Goal: Contribute content: Add original content to the website for others to see

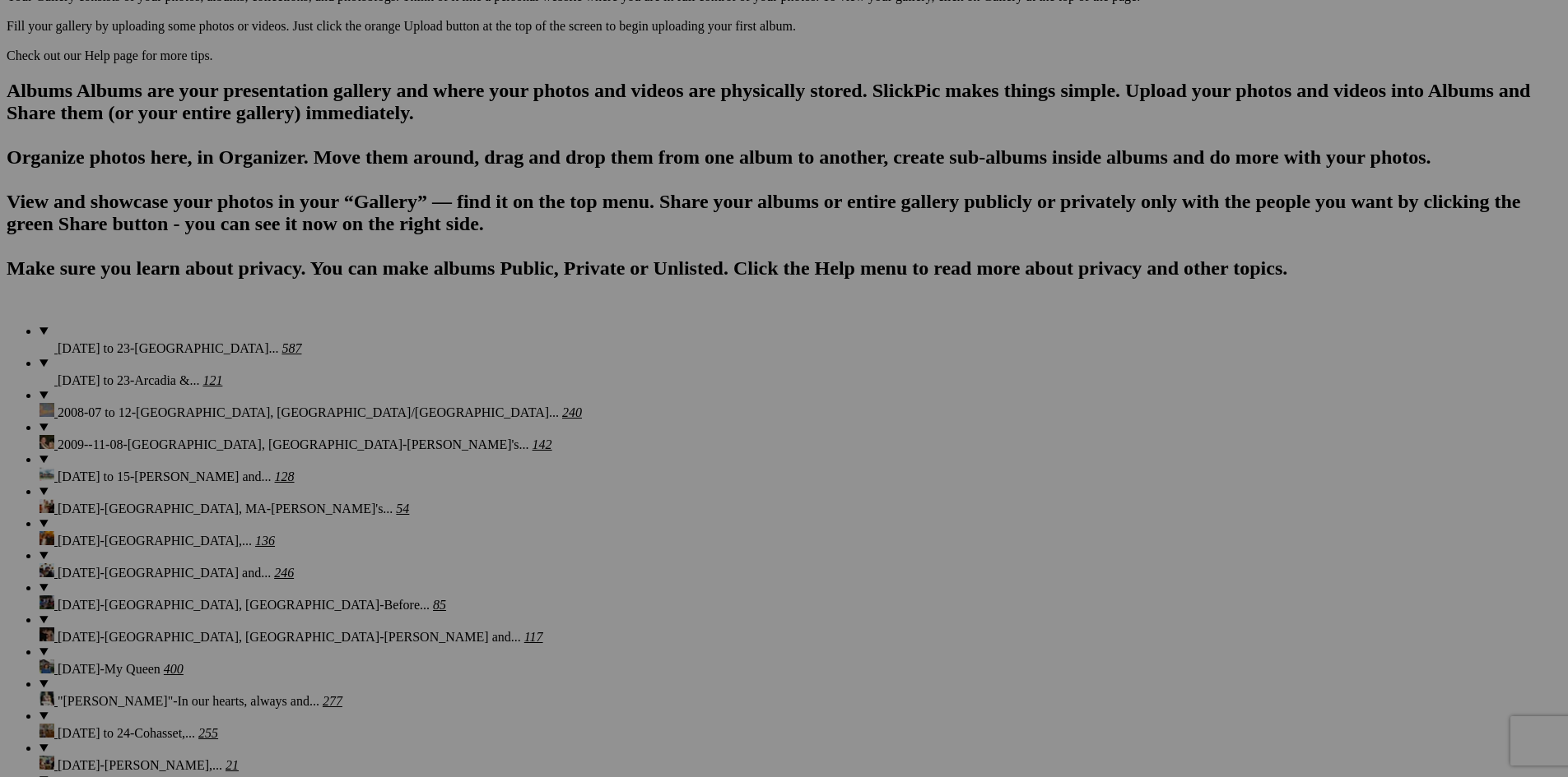
scroll to position [941, 0]
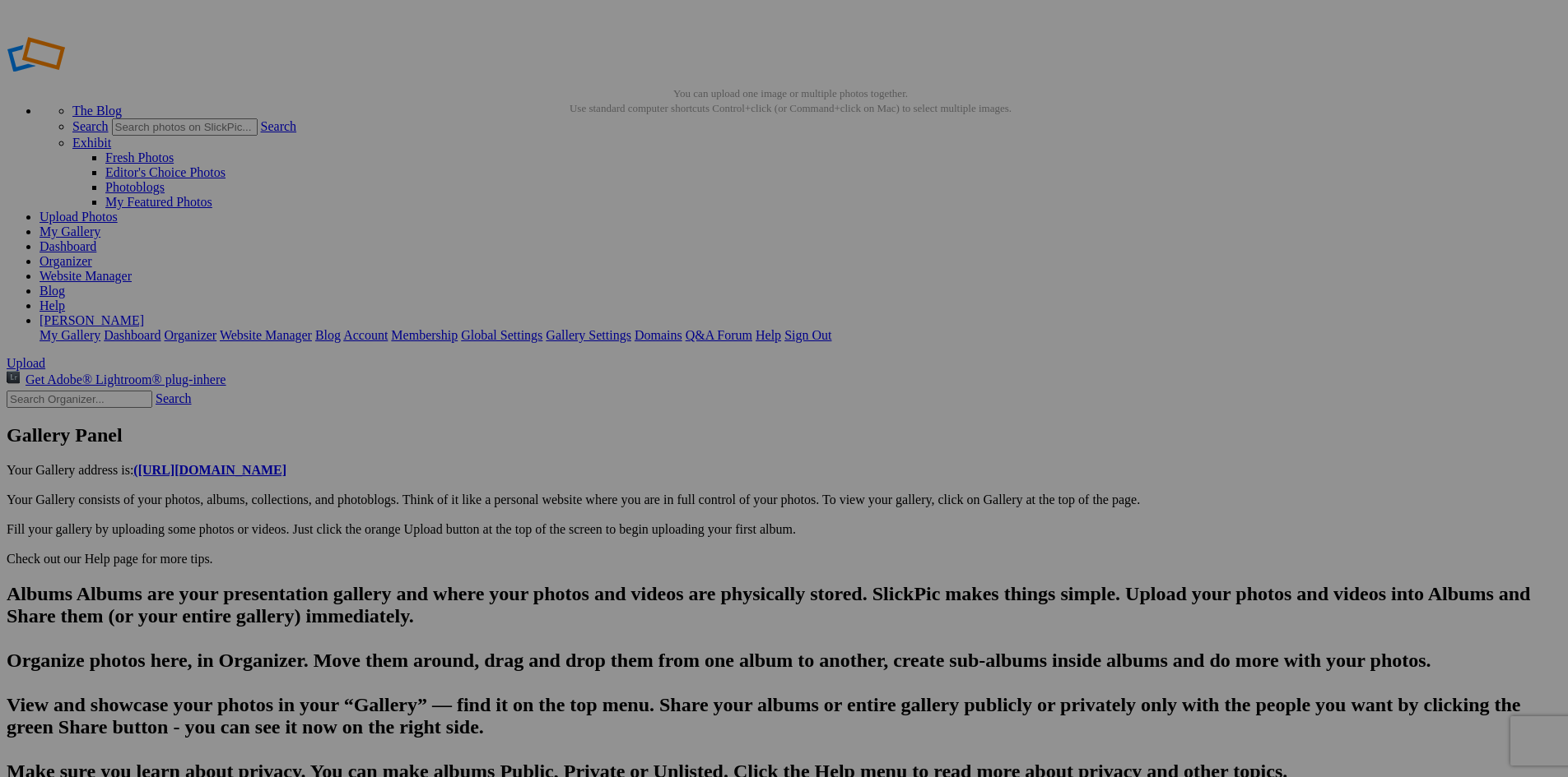
drag, startPoint x: 662, startPoint y: 679, endPoint x: 602, endPoint y: 685, distance: 60.3
type input "The Old Mission General Store in the north-central part of the peninsula. Since…"
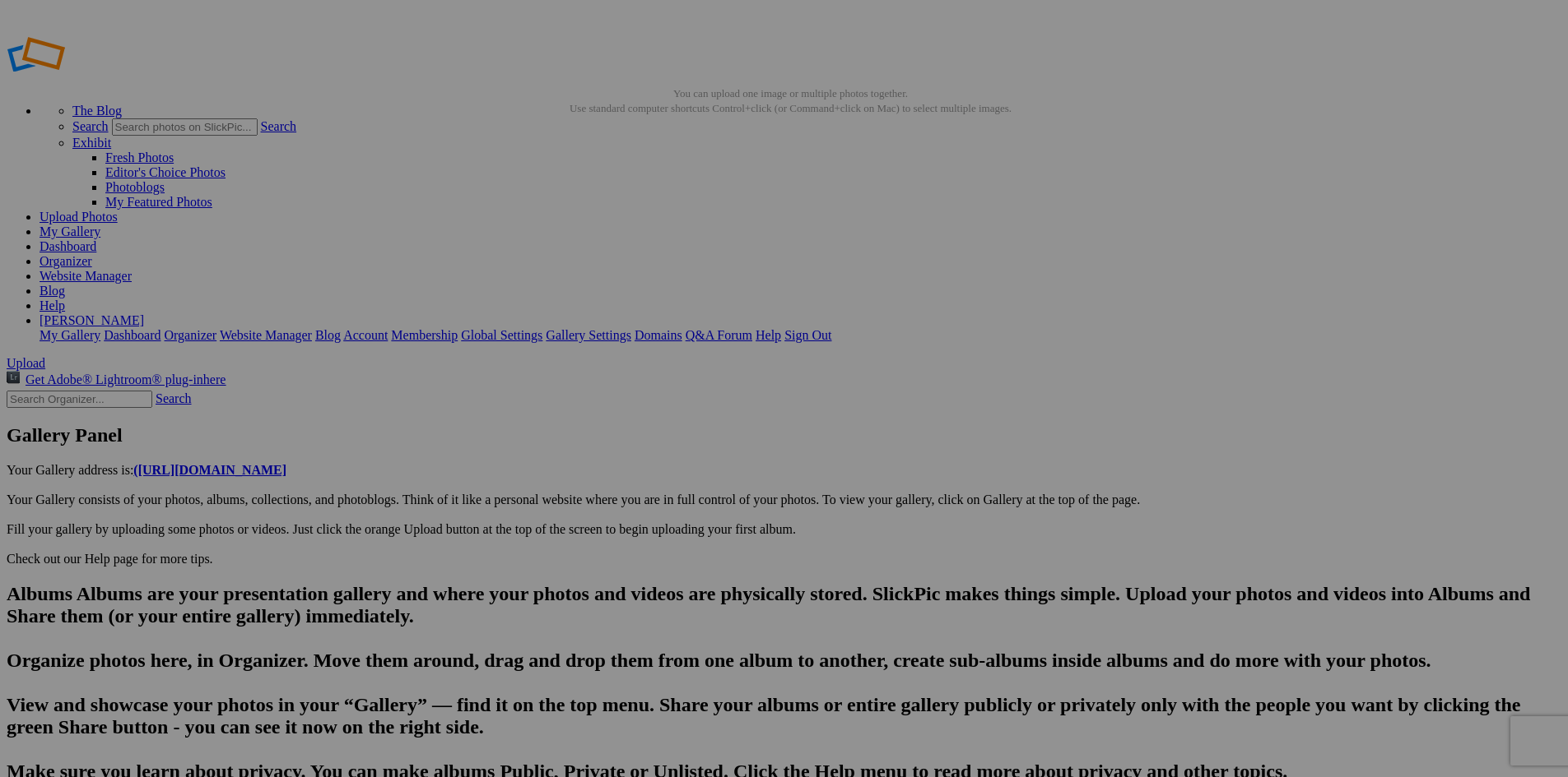
type textarea "This Middle-Of-Nowhere General Store In [US_STATE] Has Been Here For Over 180 Y…"
type input "The [PERSON_NAME] Log Home's construction methodology. Settler ingenuity!"
type textarea "Enter here..."
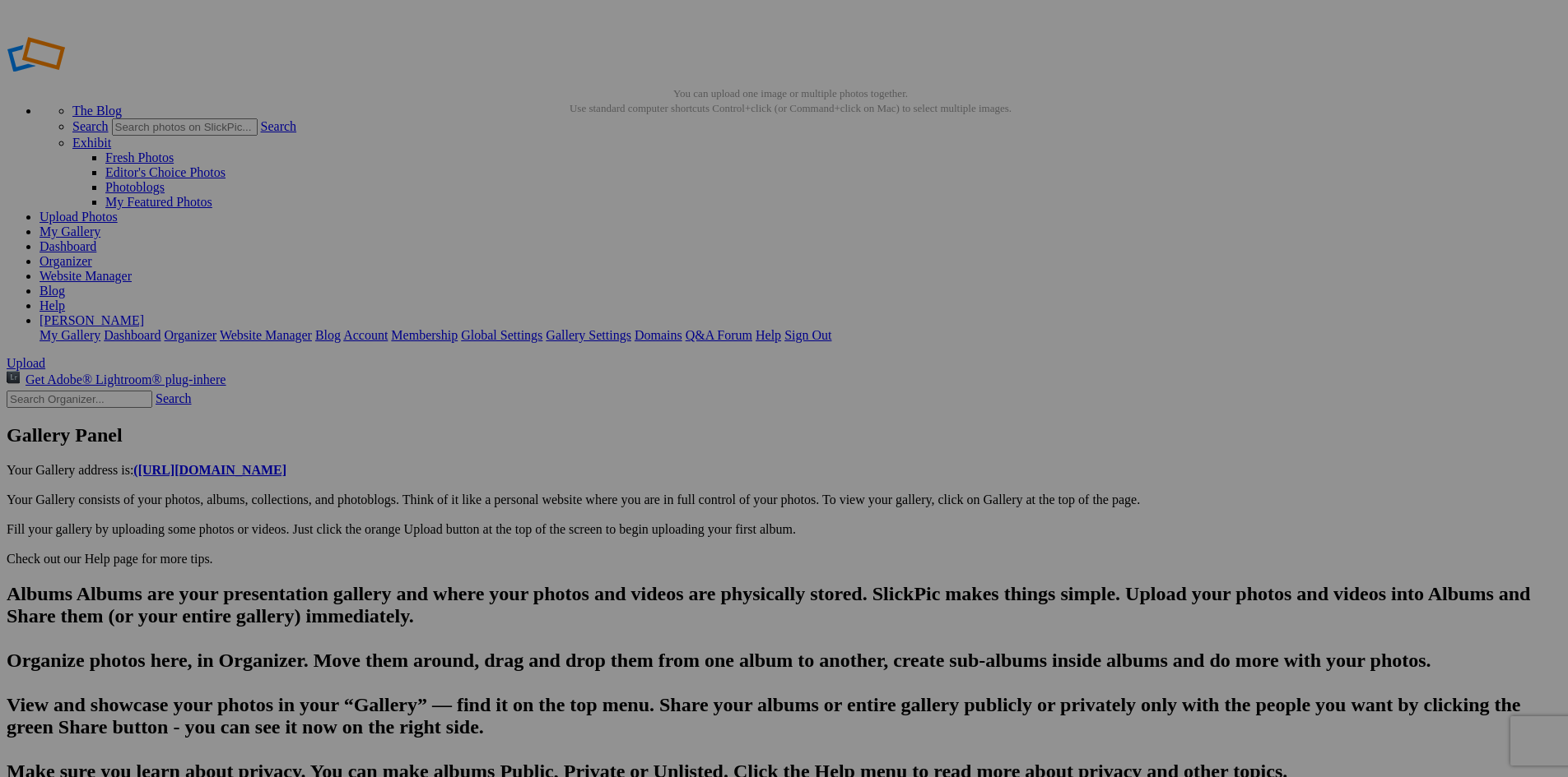
type input "The Old Mission General Store in the north-central part of the peninsula. Since…"
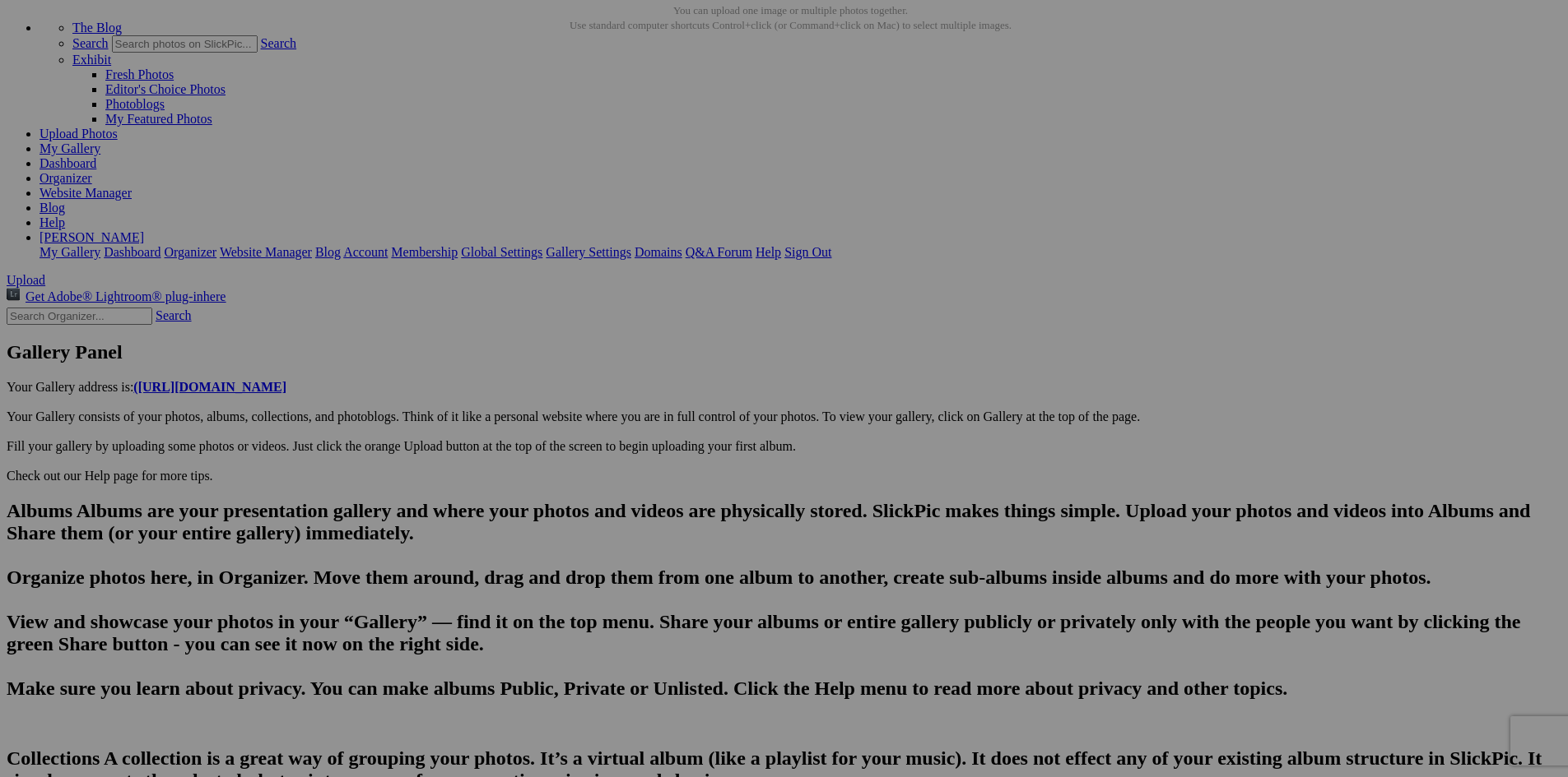
scroll to position [87, 0]
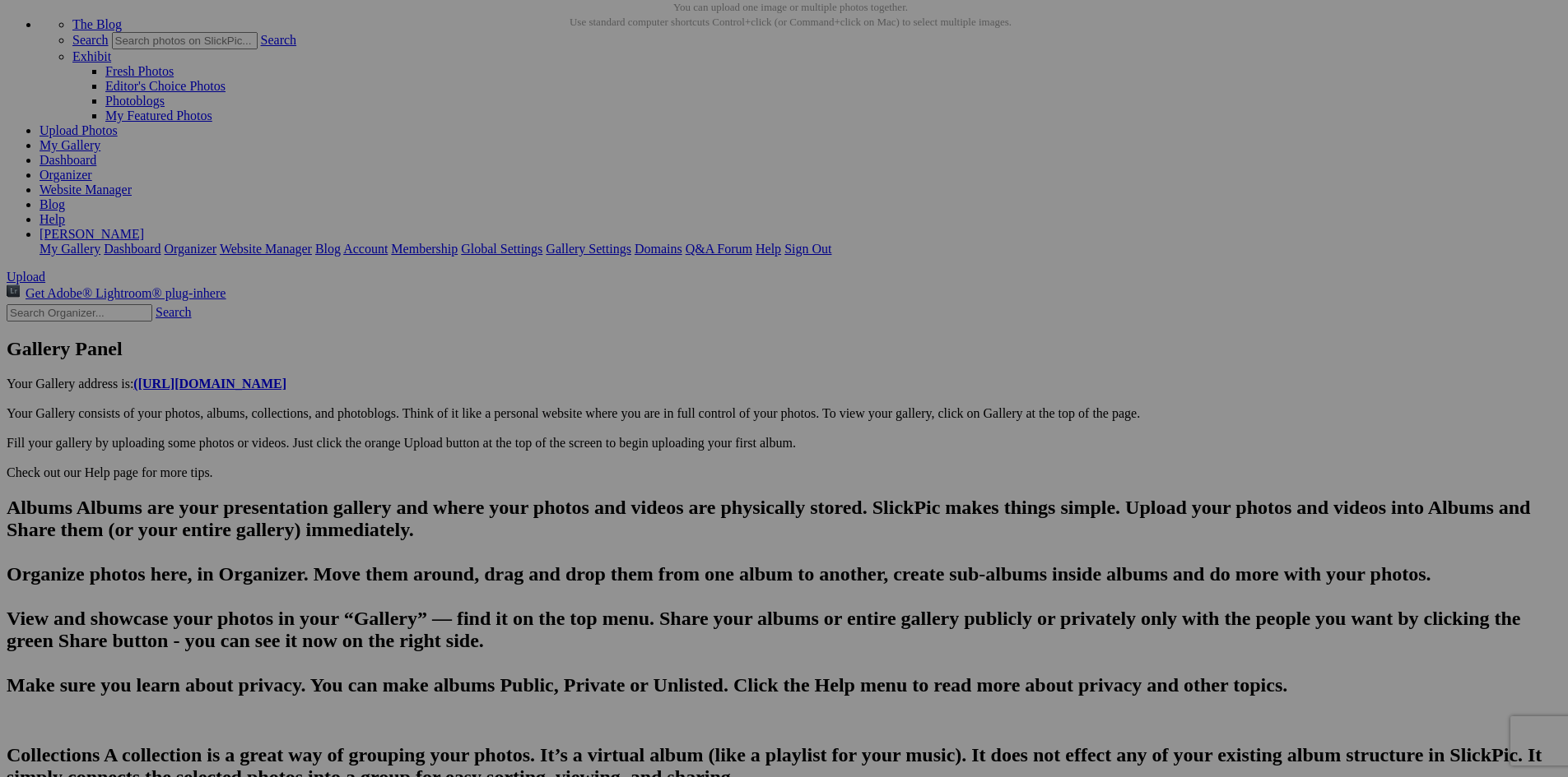
drag, startPoint x: 692, startPoint y: 658, endPoint x: 645, endPoint y: 663, distance: 47.3
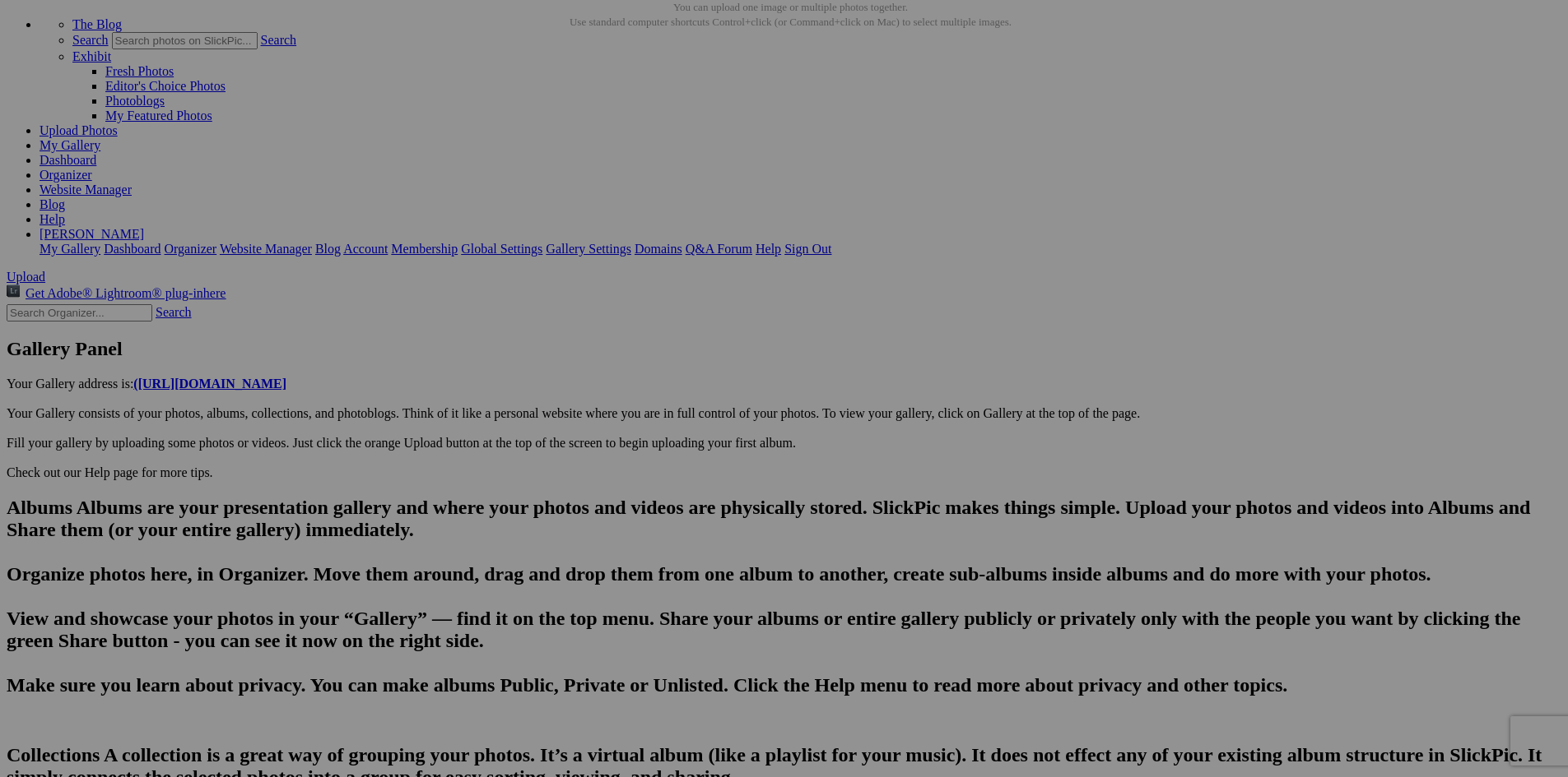
drag, startPoint x: 802, startPoint y: 660, endPoint x: 687, endPoint y: 659, distance: 115.0
drag, startPoint x: 1056, startPoint y: 657, endPoint x: 1020, endPoint y: 657, distance: 36.0
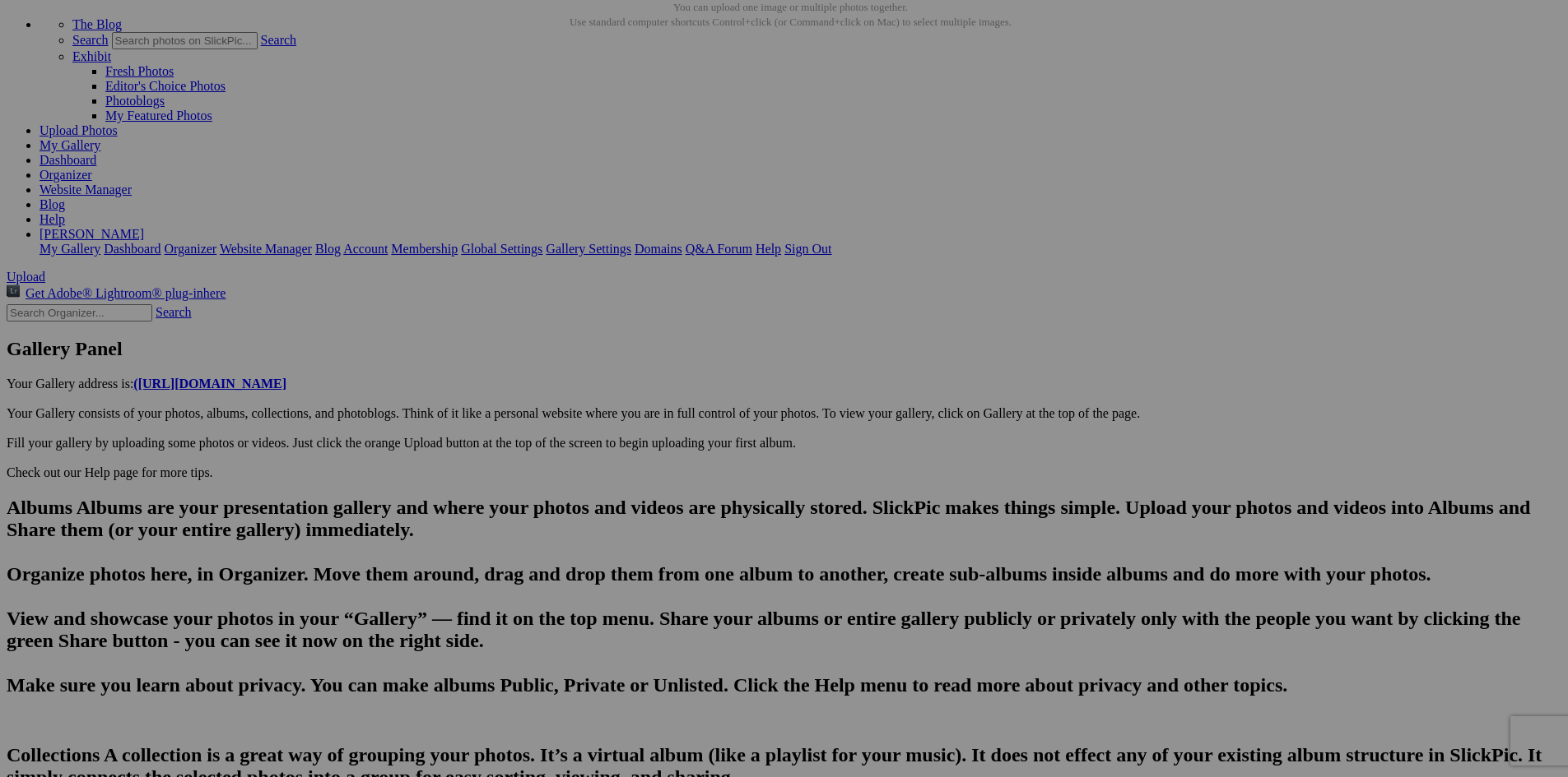
type textarea "This "Middle-Of-Nowhere General Store" has been here for over 180 years. Locate…"
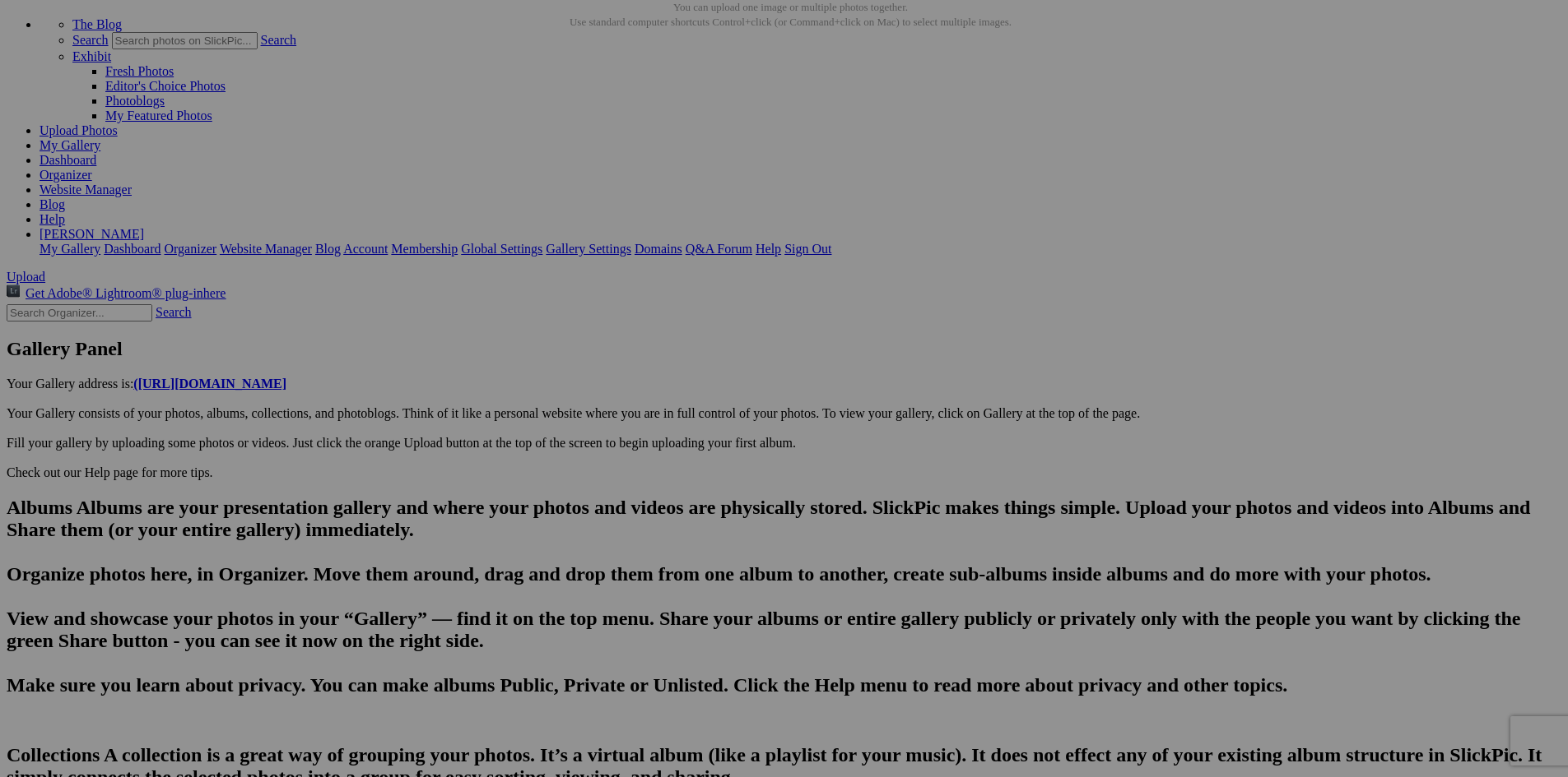
type input "The Old Mission General Store. A 17th century relic."
type textarea "Enter here..."
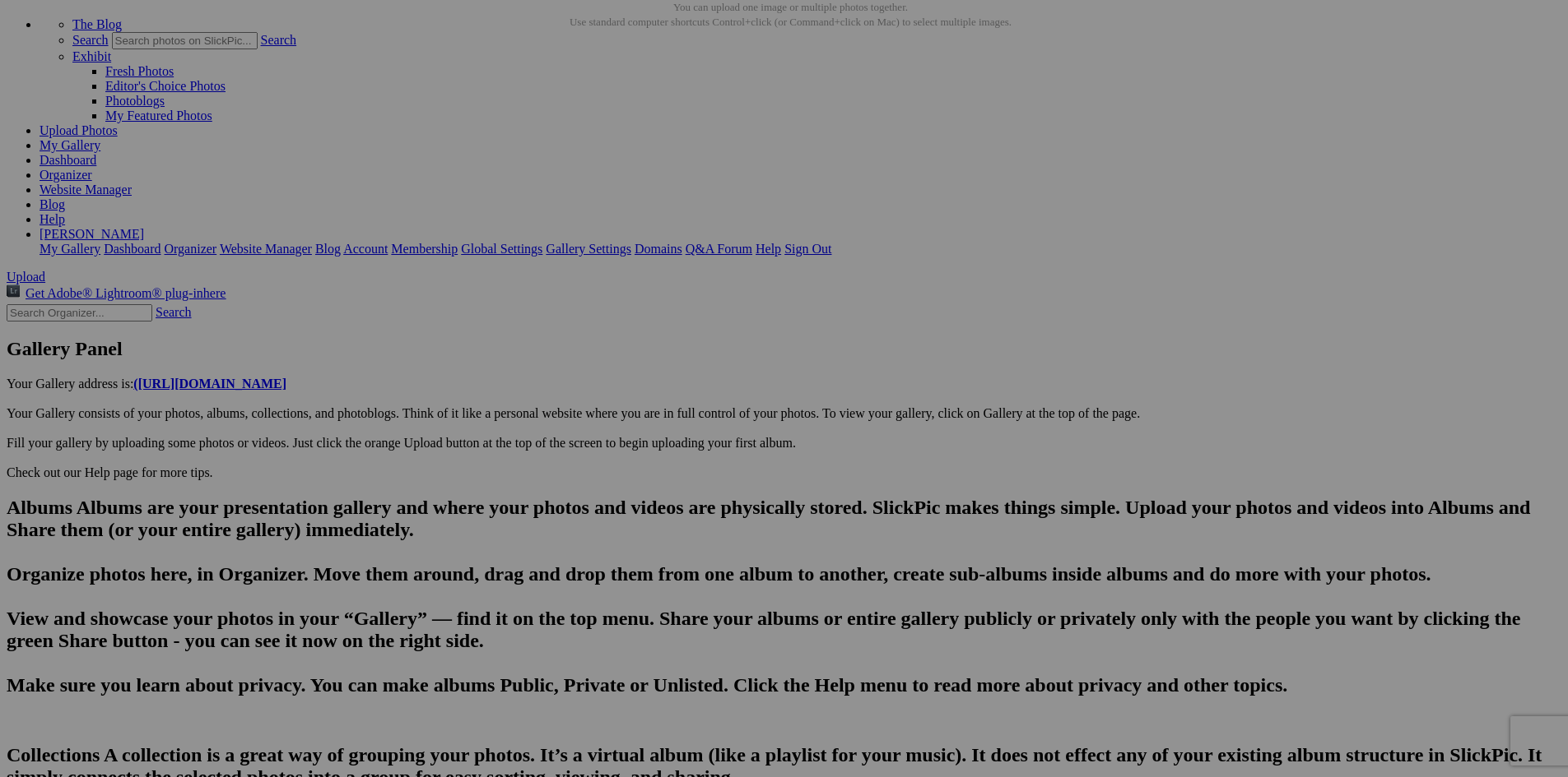
type input "The Old Mission General Store. We stopped at this 17th century relic for lunch."
type textarea "Enter here..."
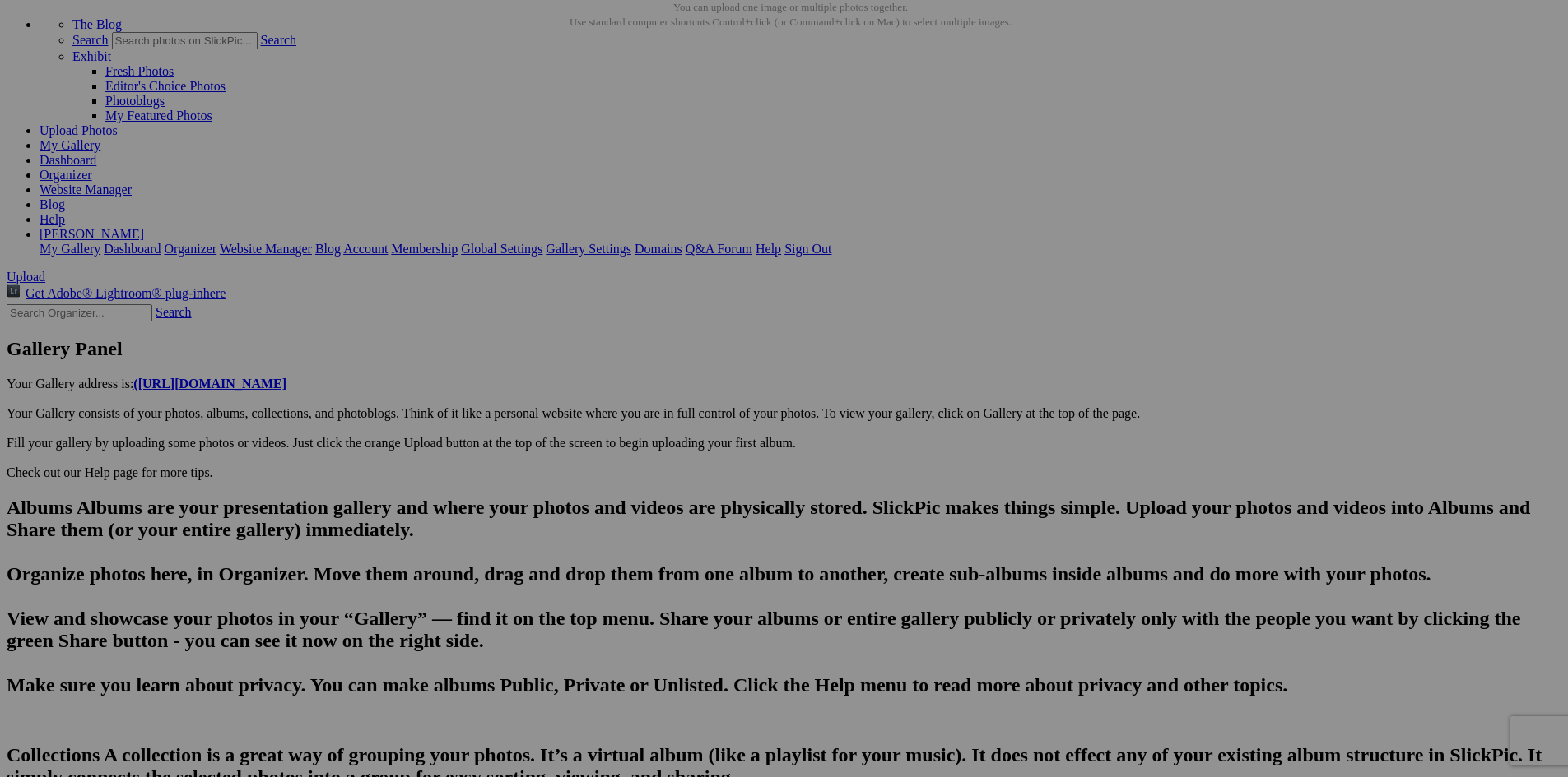
type input "The Old Mission General Store-A throwback to earlier times. [PERSON_NAME] candy…"
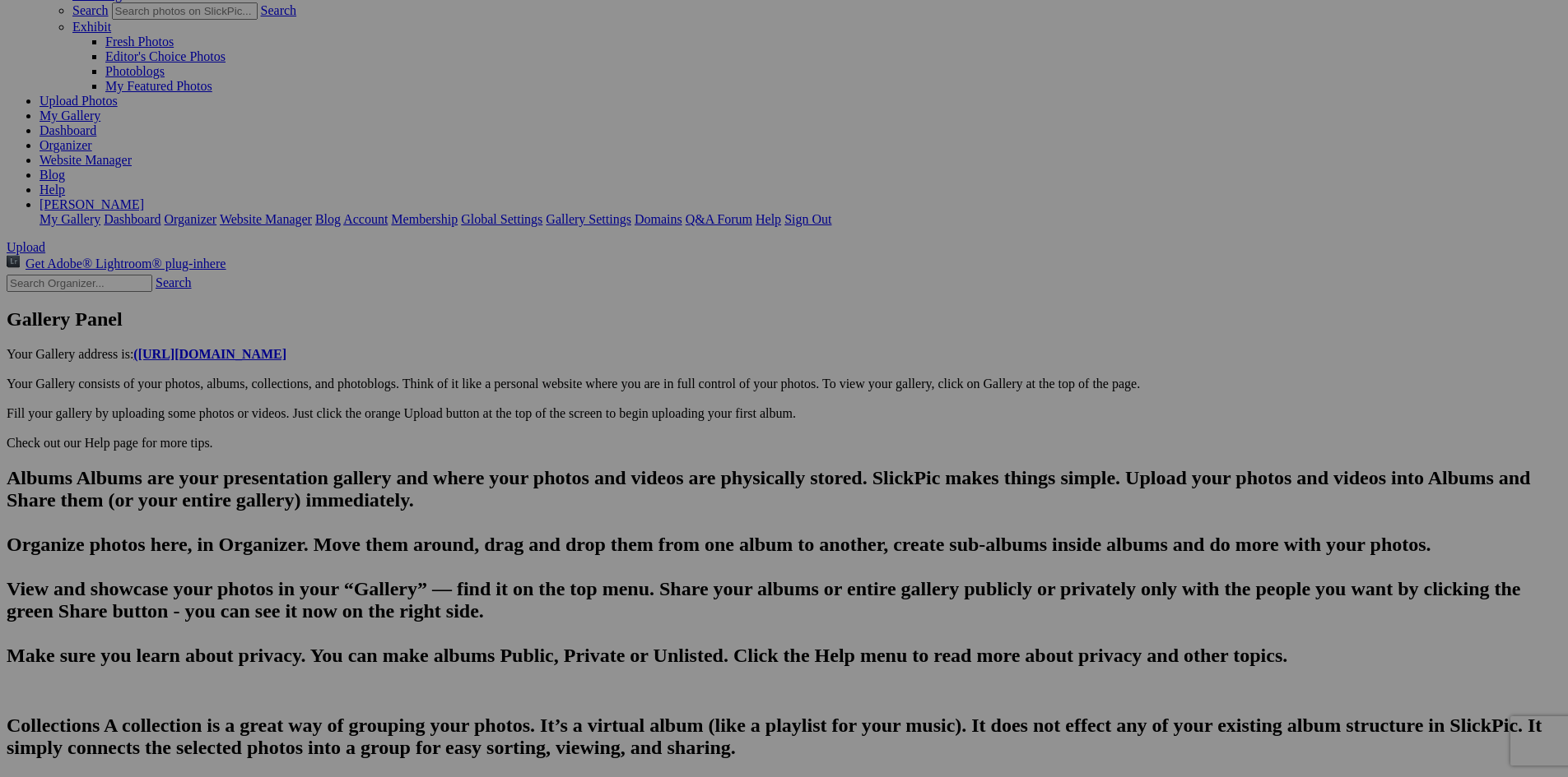
scroll to position [122, 0]
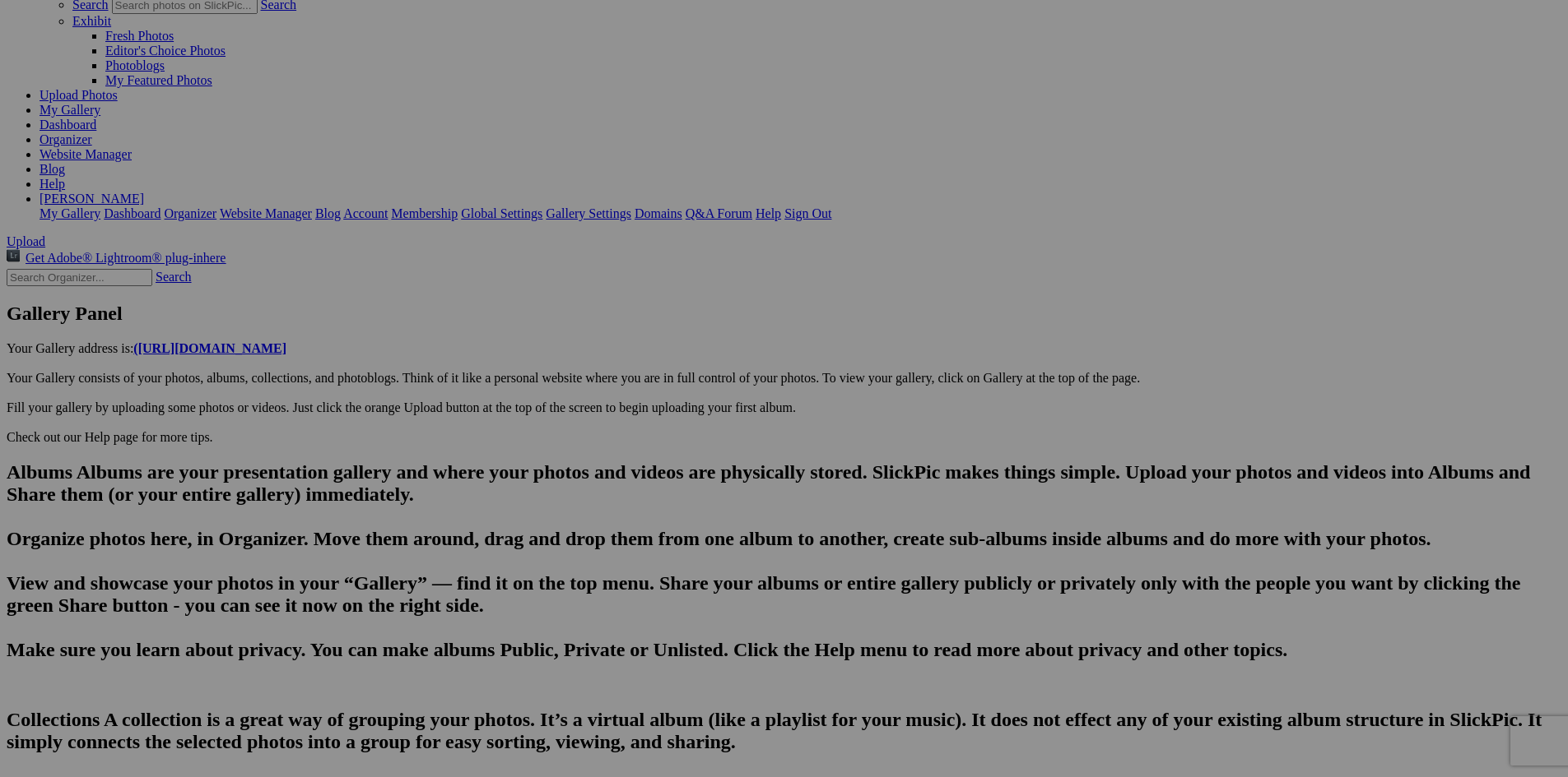
drag, startPoint x: 837, startPoint y: 627, endPoint x: 456, endPoint y: 616, distance: 381.2
type textarea "The antique fixtures look like they’ve been polished by time itself, and they p…"
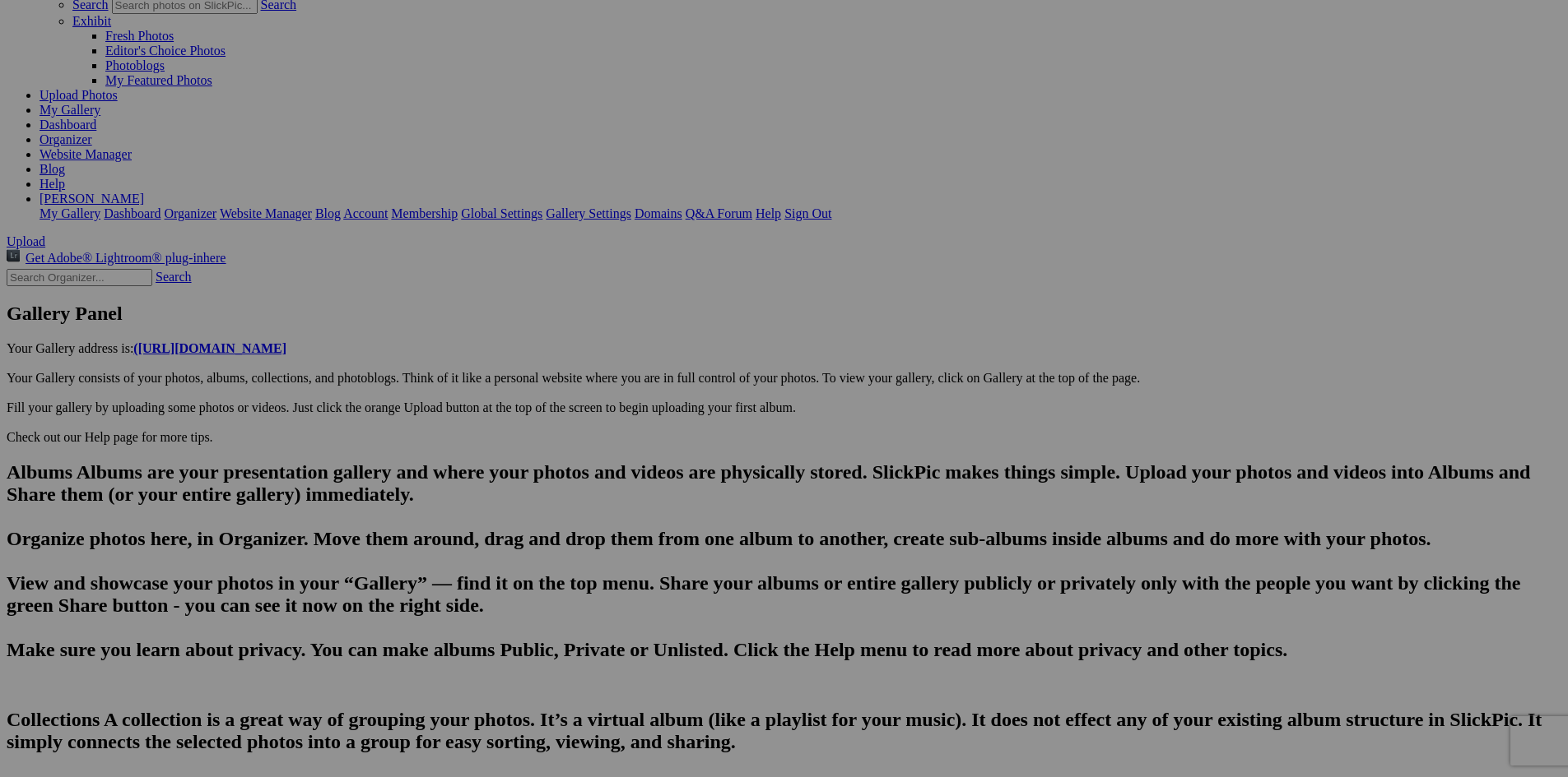
type input "DSC05229"
type textarea "Enter here..."
drag, startPoint x: 525, startPoint y: 562, endPoint x: 417, endPoint y: 575, distance: 108.8
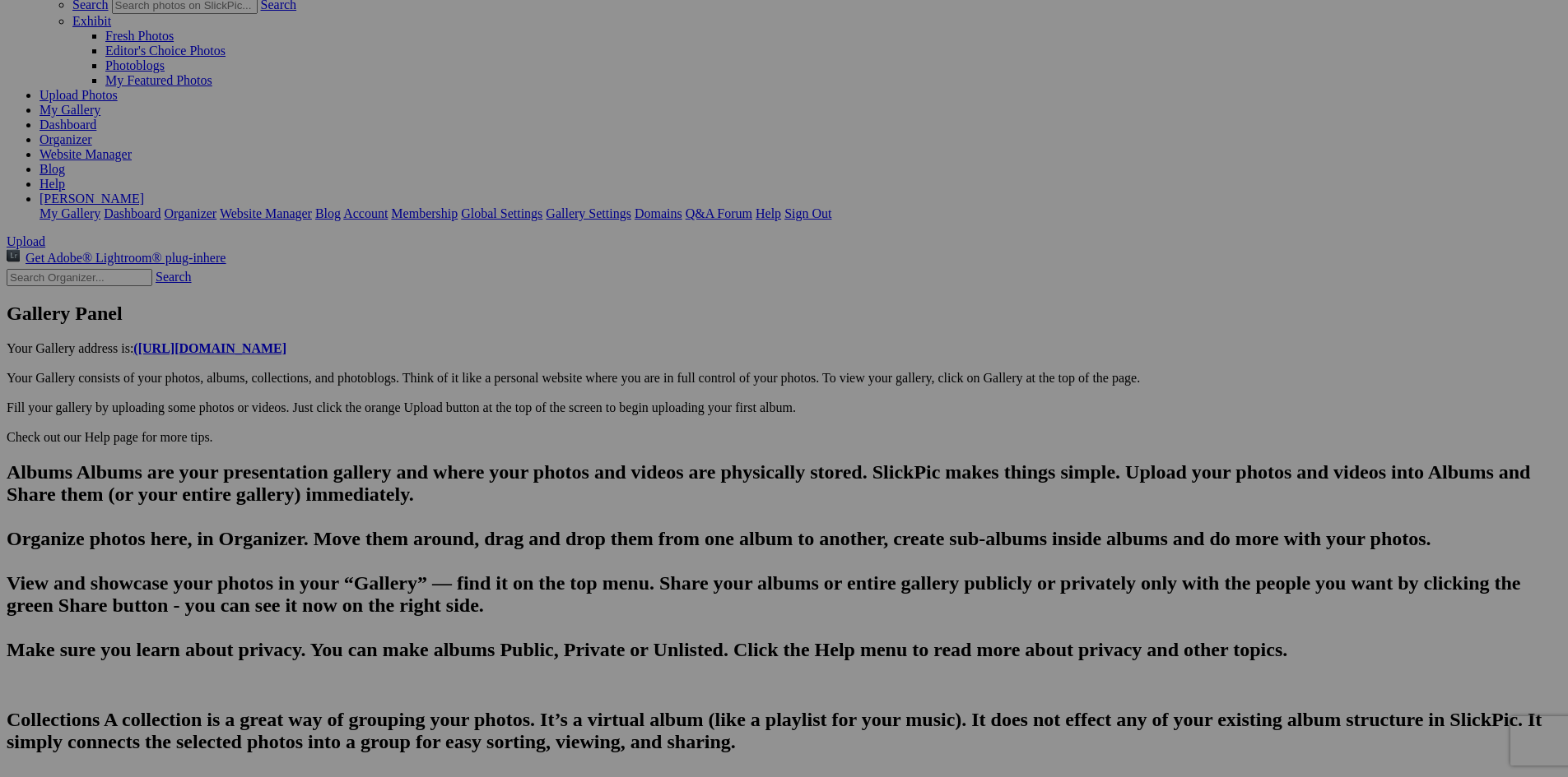
type input "The Old Mission General Store-A throwback to earlier times. [PERSON_NAME] candy…"
type textarea "The antique fixtures look like they’ve been polished by time itself, and they p…"
drag, startPoint x: 606, startPoint y: 572, endPoint x: 450, endPoint y: 574, distance: 156.0
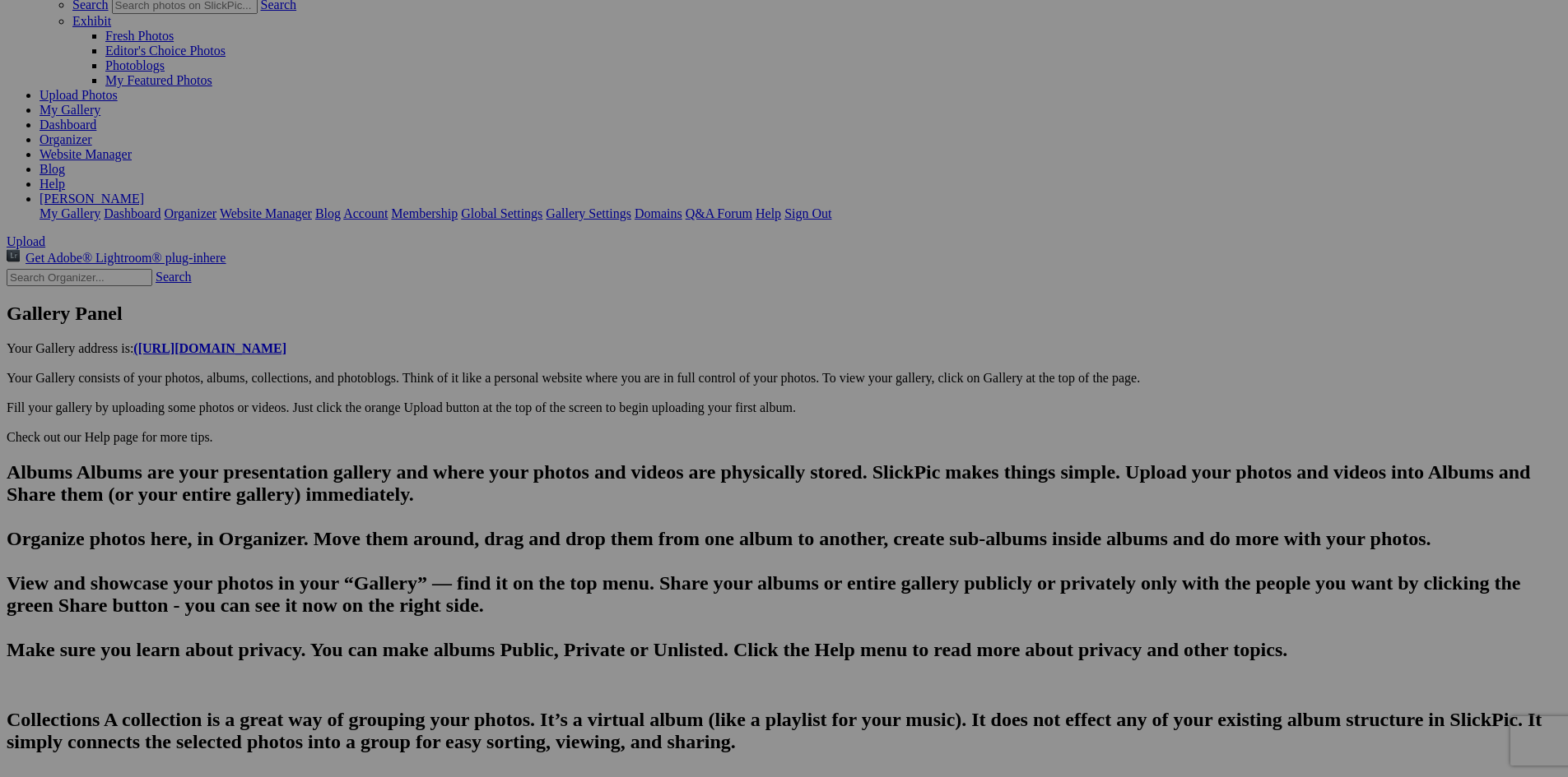
paste input "The Old Mission General Store"
drag, startPoint x: 604, startPoint y: 564, endPoint x: 427, endPoint y: 556, distance: 177.2
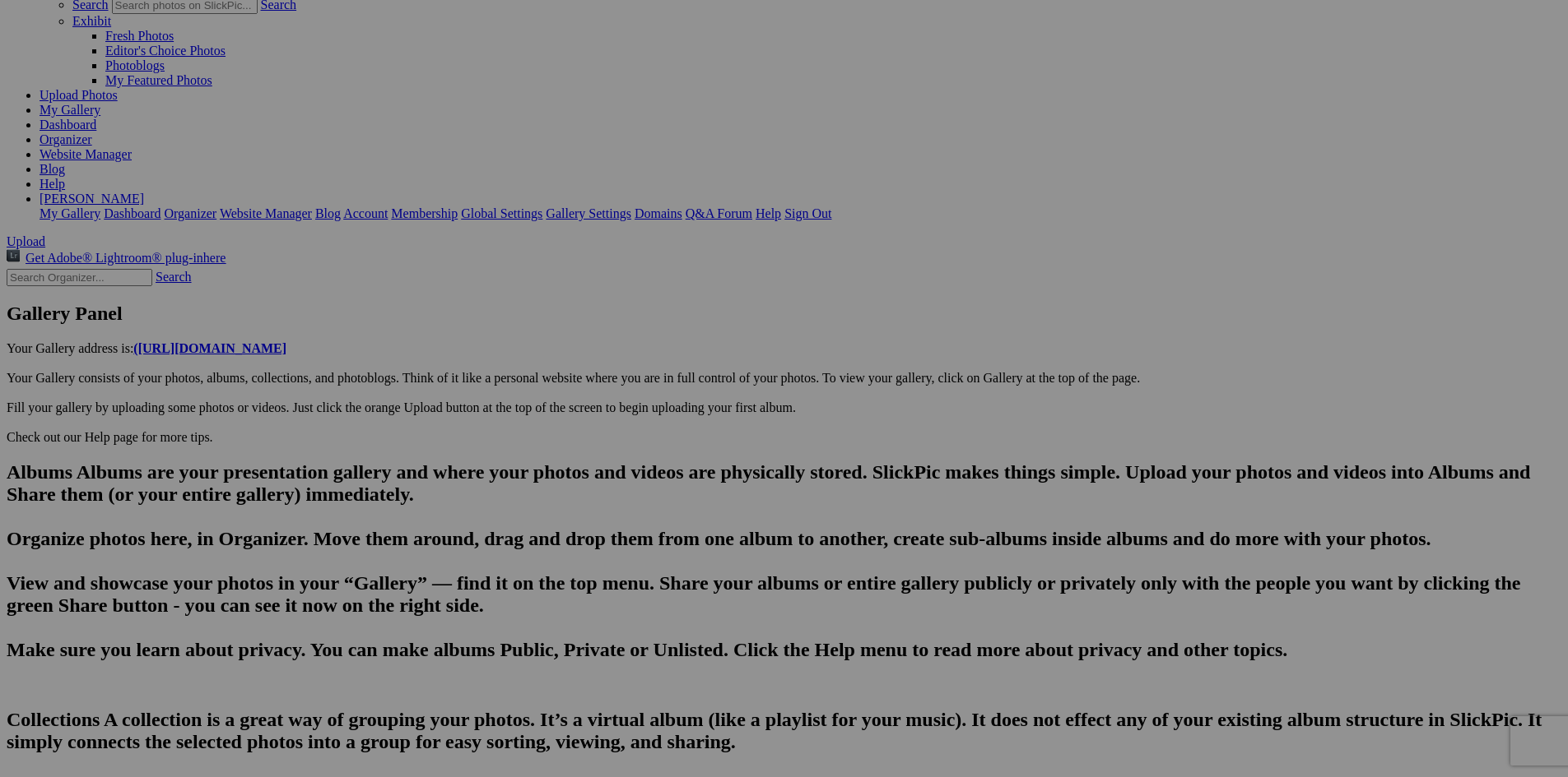
drag, startPoint x: 604, startPoint y: 564, endPoint x: 519, endPoint y: 578, distance: 86.1
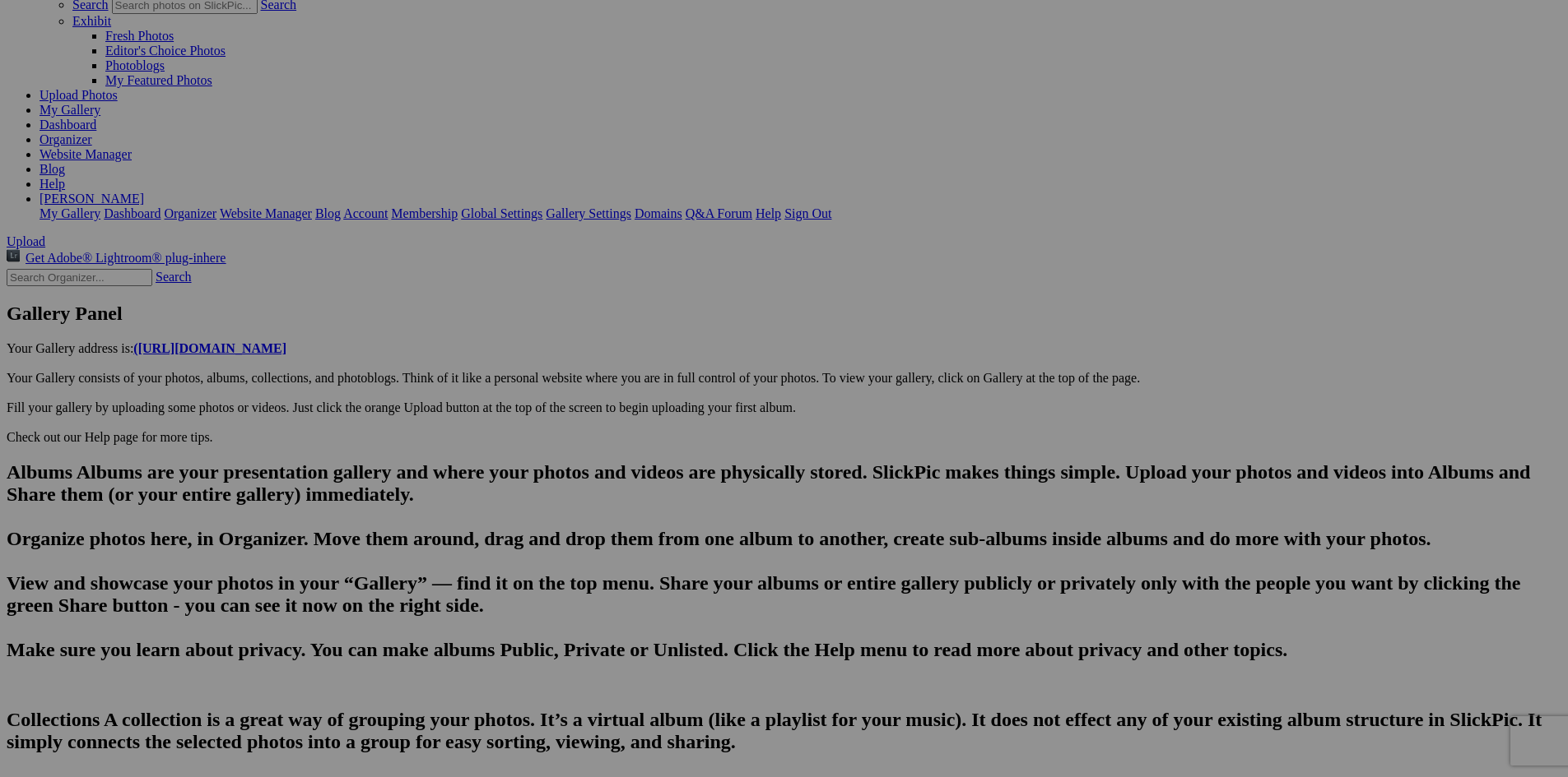
drag, startPoint x: 608, startPoint y: 564, endPoint x: 592, endPoint y: 566, distance: 16.1
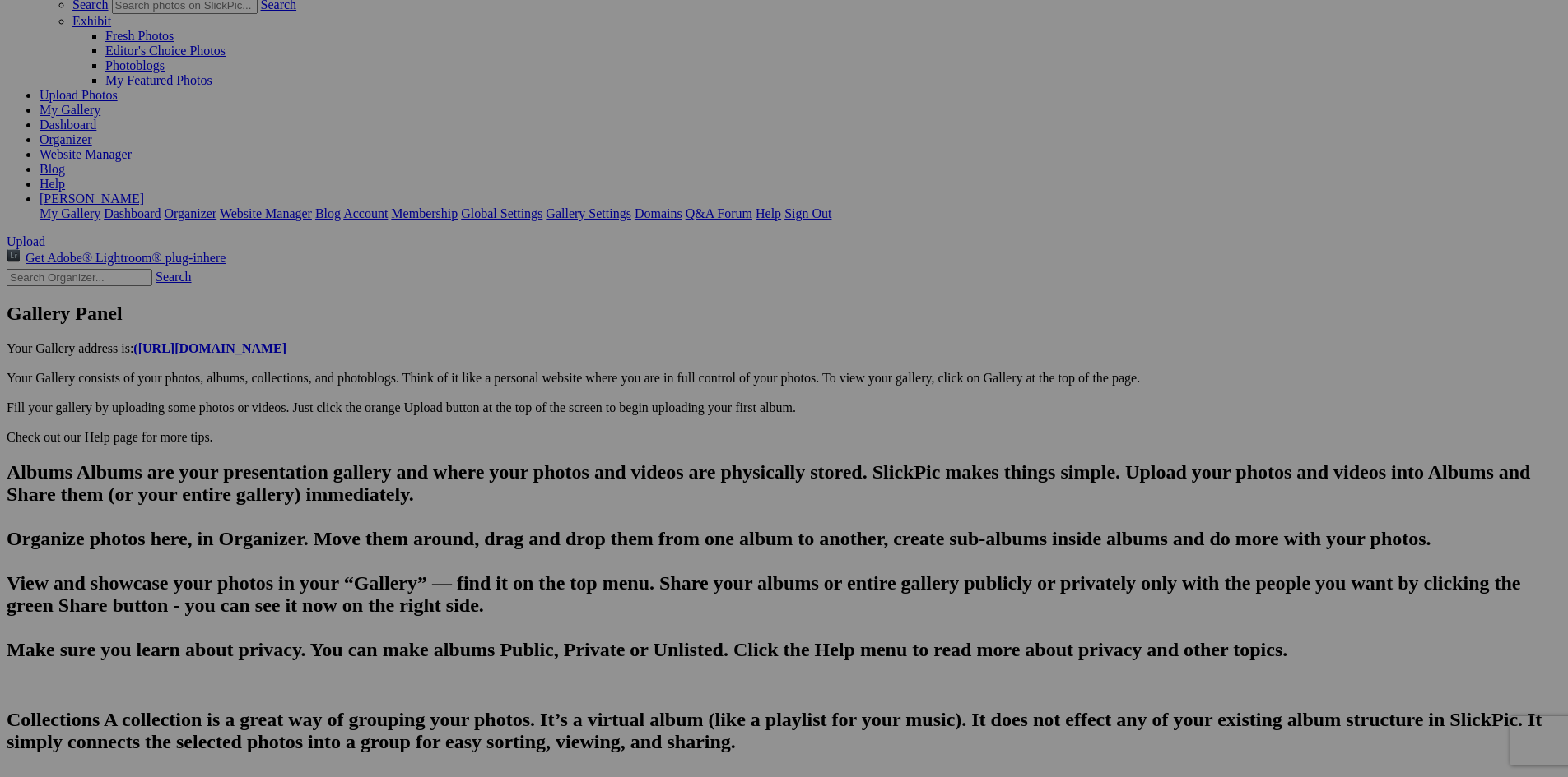
drag, startPoint x: 572, startPoint y: 568, endPoint x: 525, endPoint y: 573, distance: 47.3
type input "DSC05230"
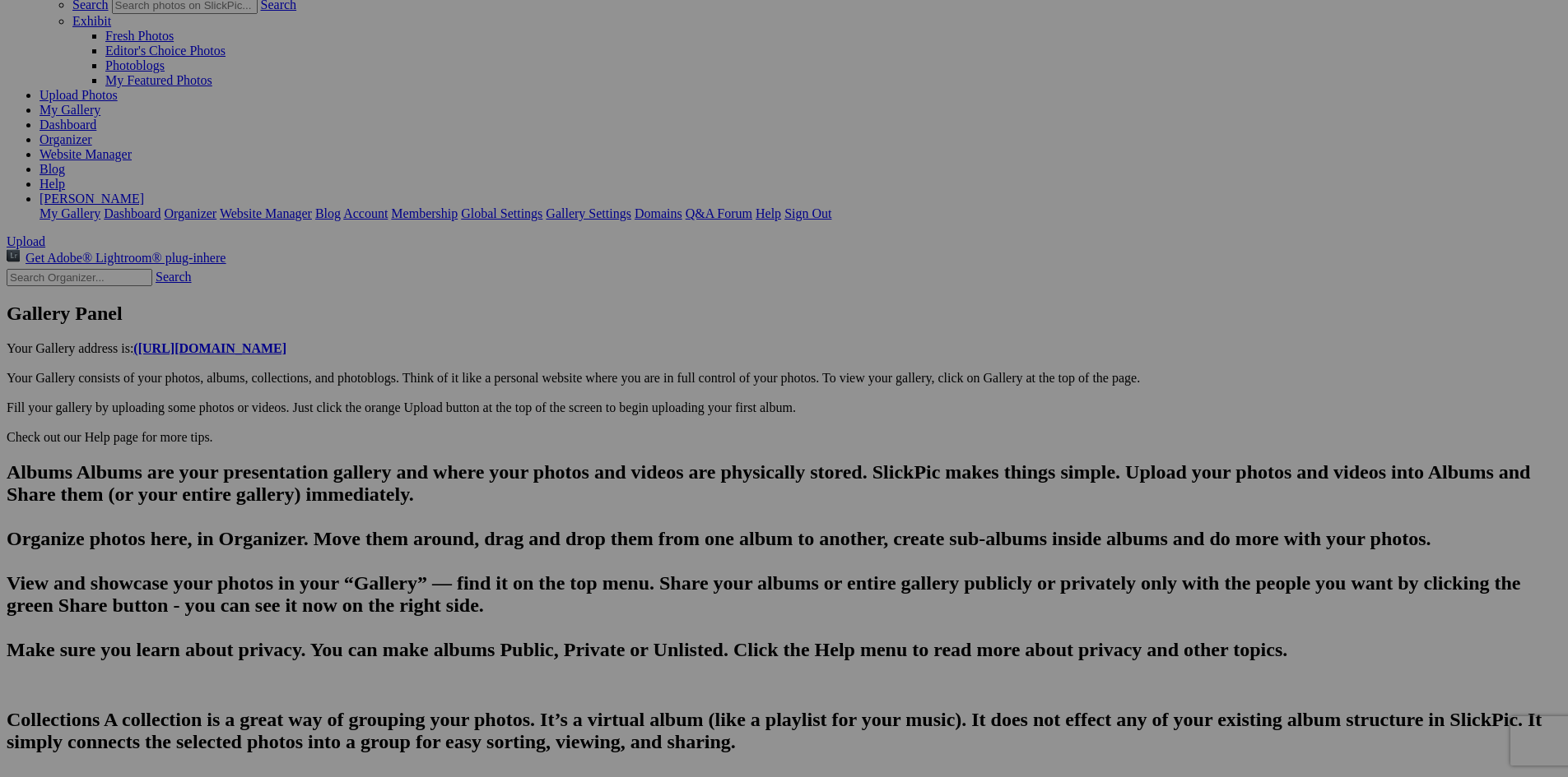
type textarea "Enter here..."
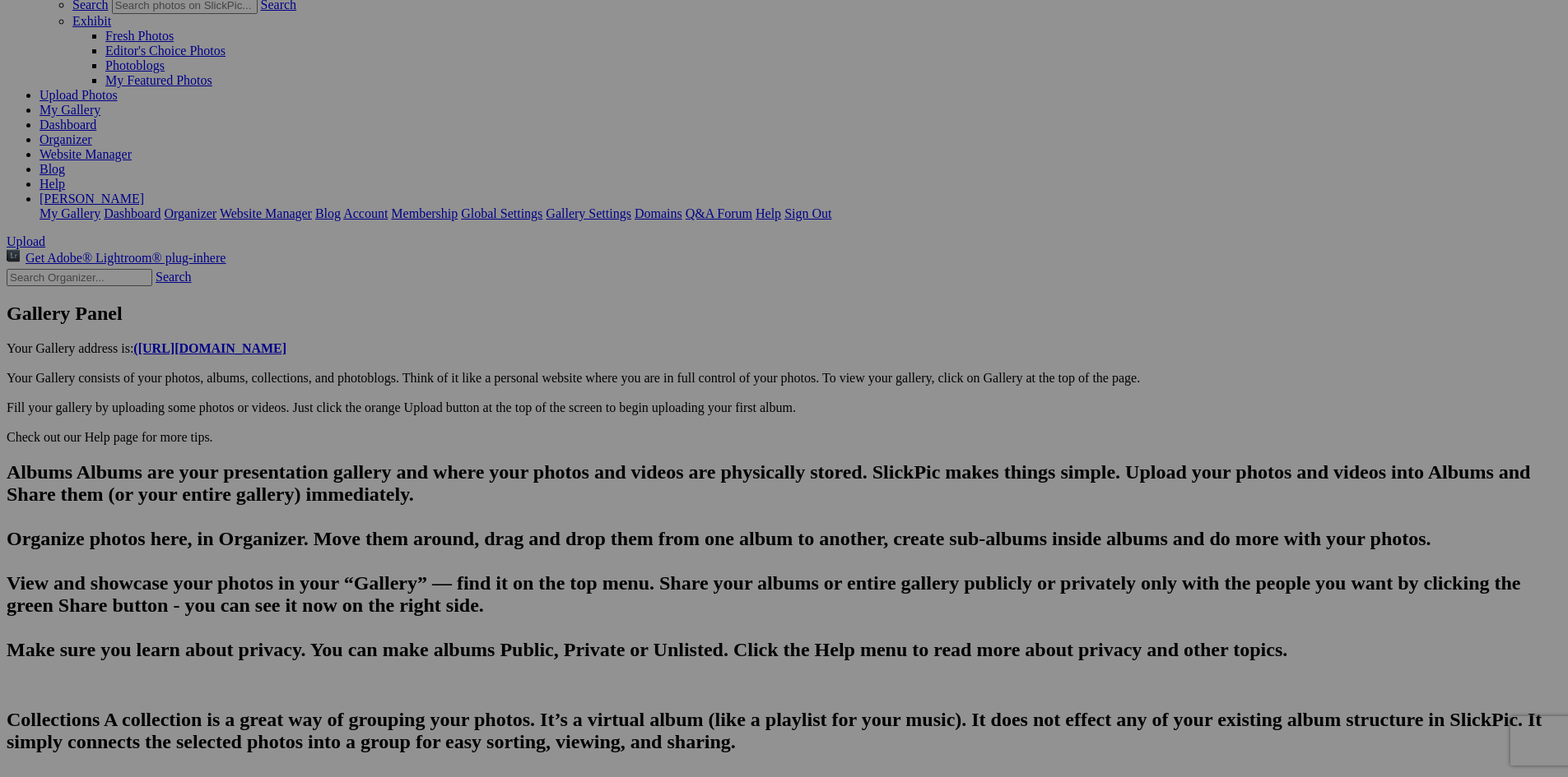
scroll to position [0, 2159]
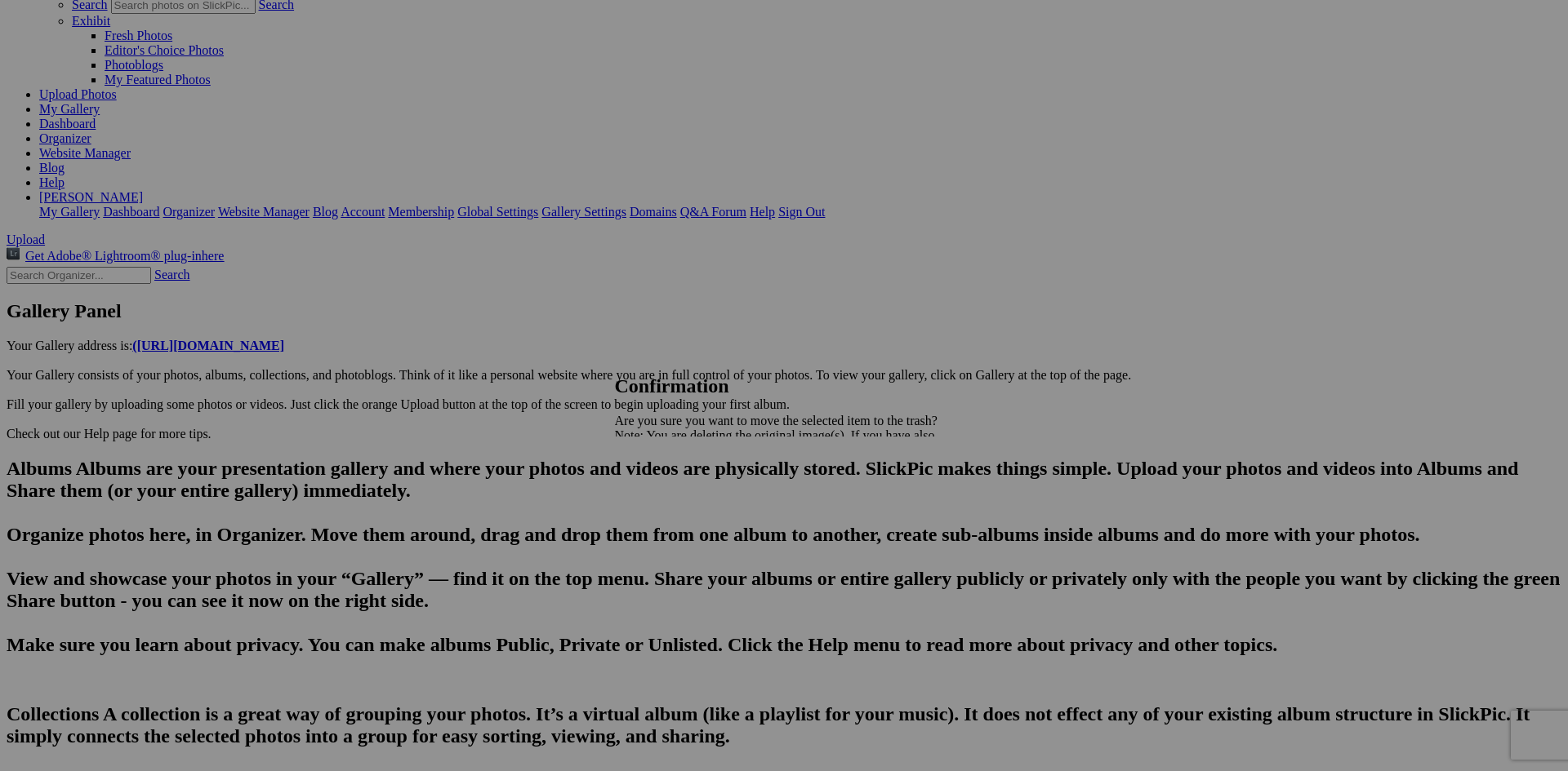
click at [670, 486] on span "Yes" at bounding box center [661, 493] width 19 height 14
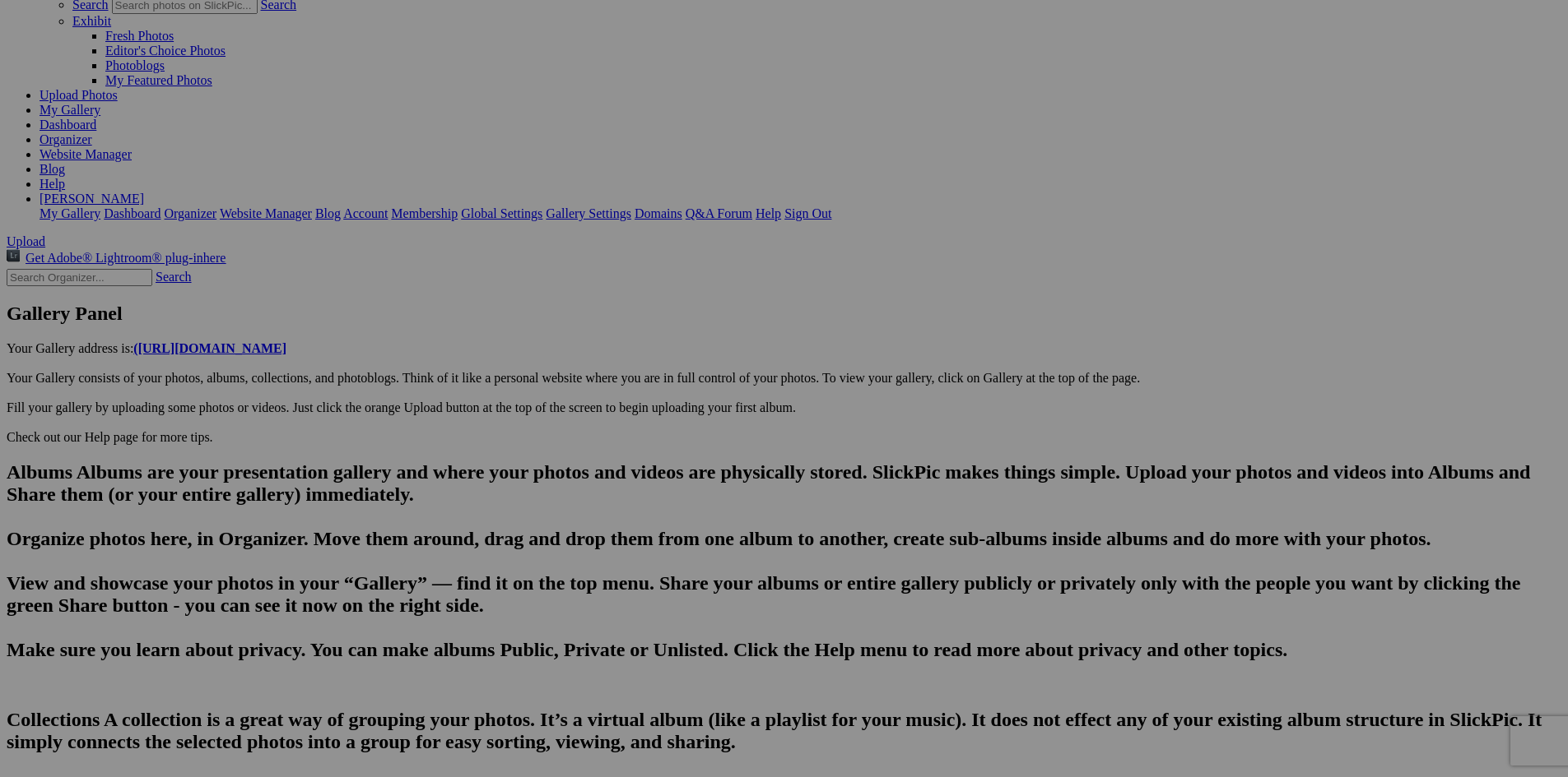
scroll to position [0, 2110]
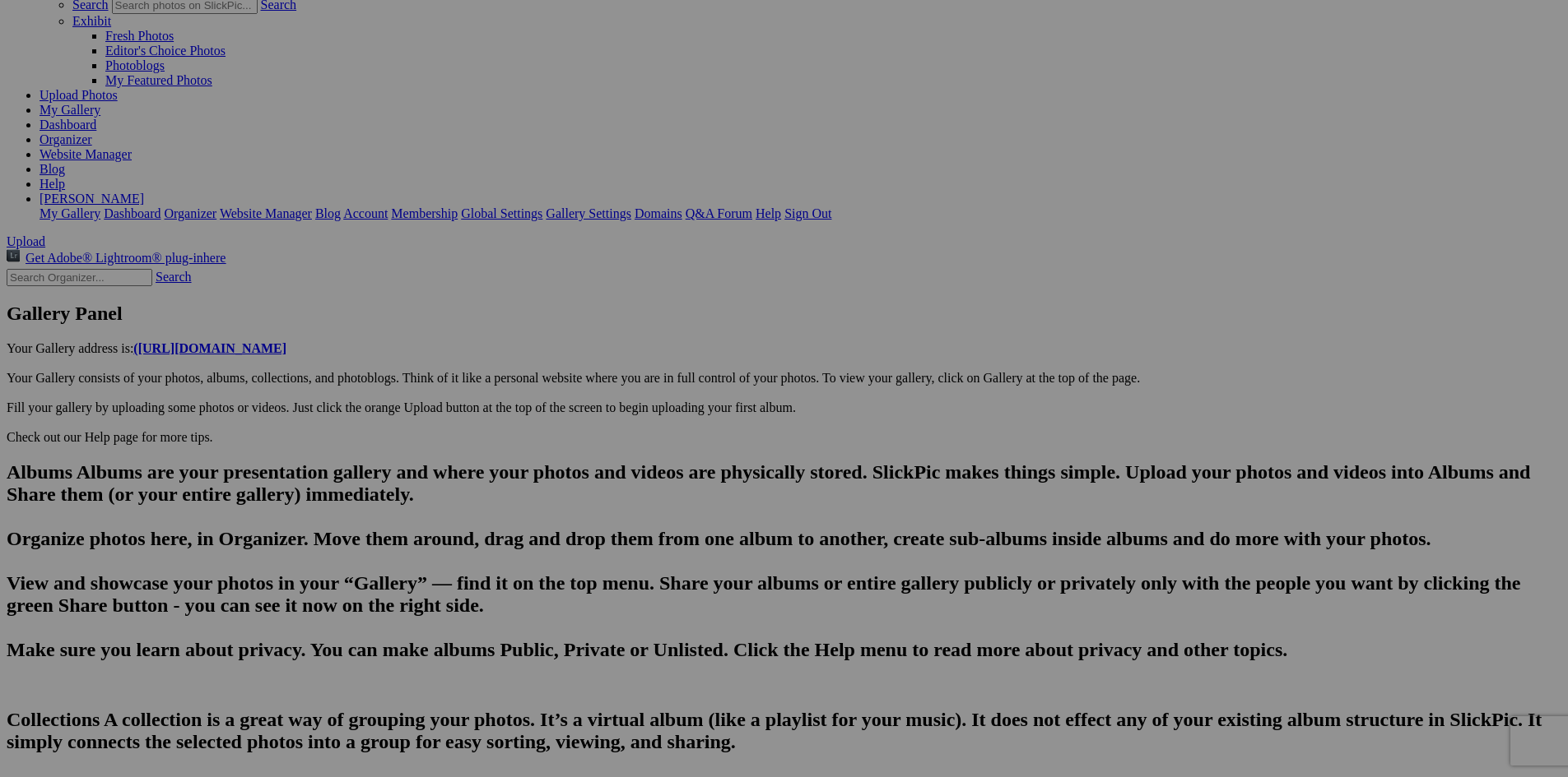
scroll to position [0, 2110]
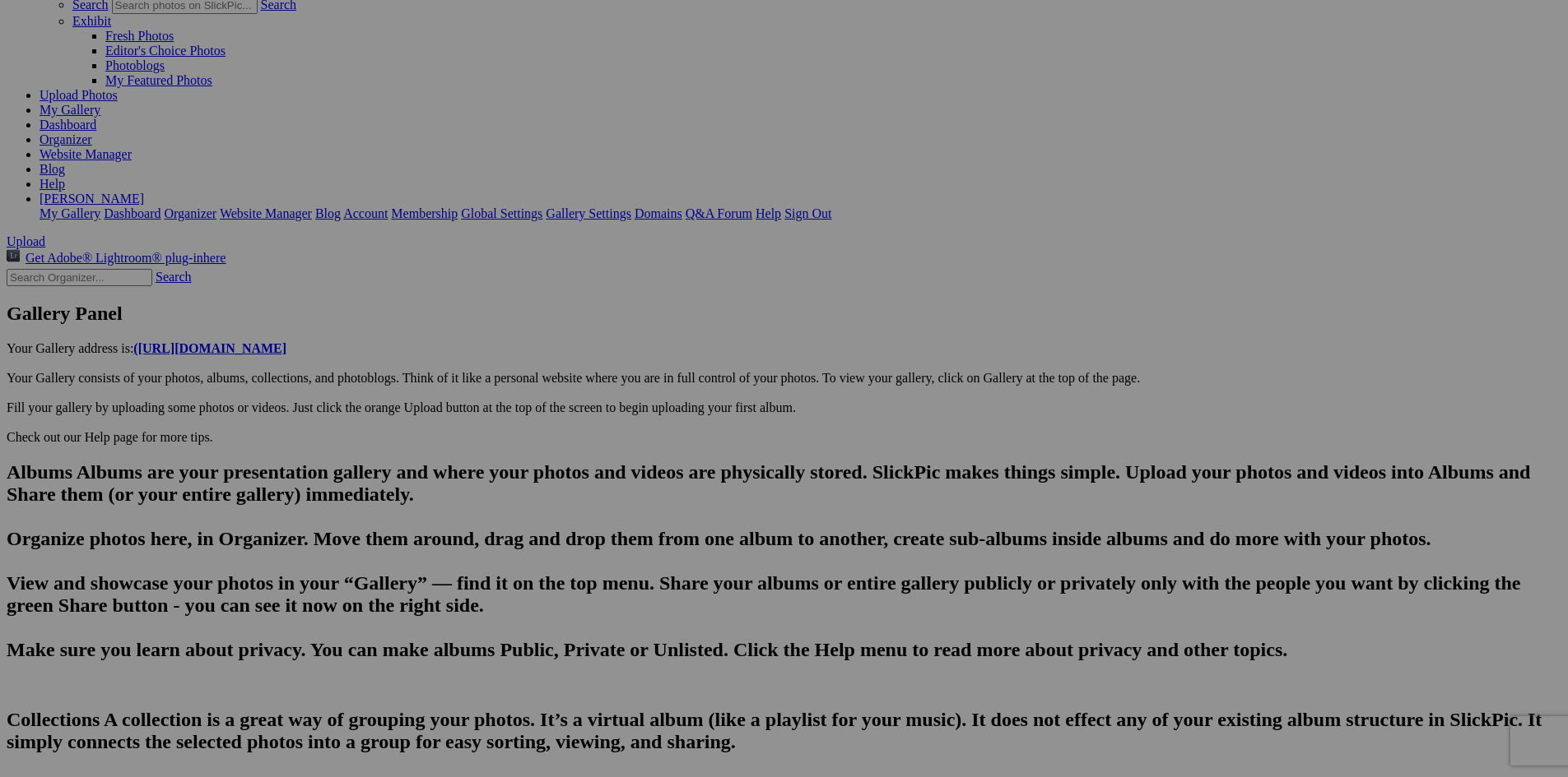
type input "One of many wineries on the [GEOGRAPHIC_DATA]"
type textarea "Just north of [GEOGRAPHIC_DATA], the [GEOGRAPHIC_DATA] is a narrow finger of la…"
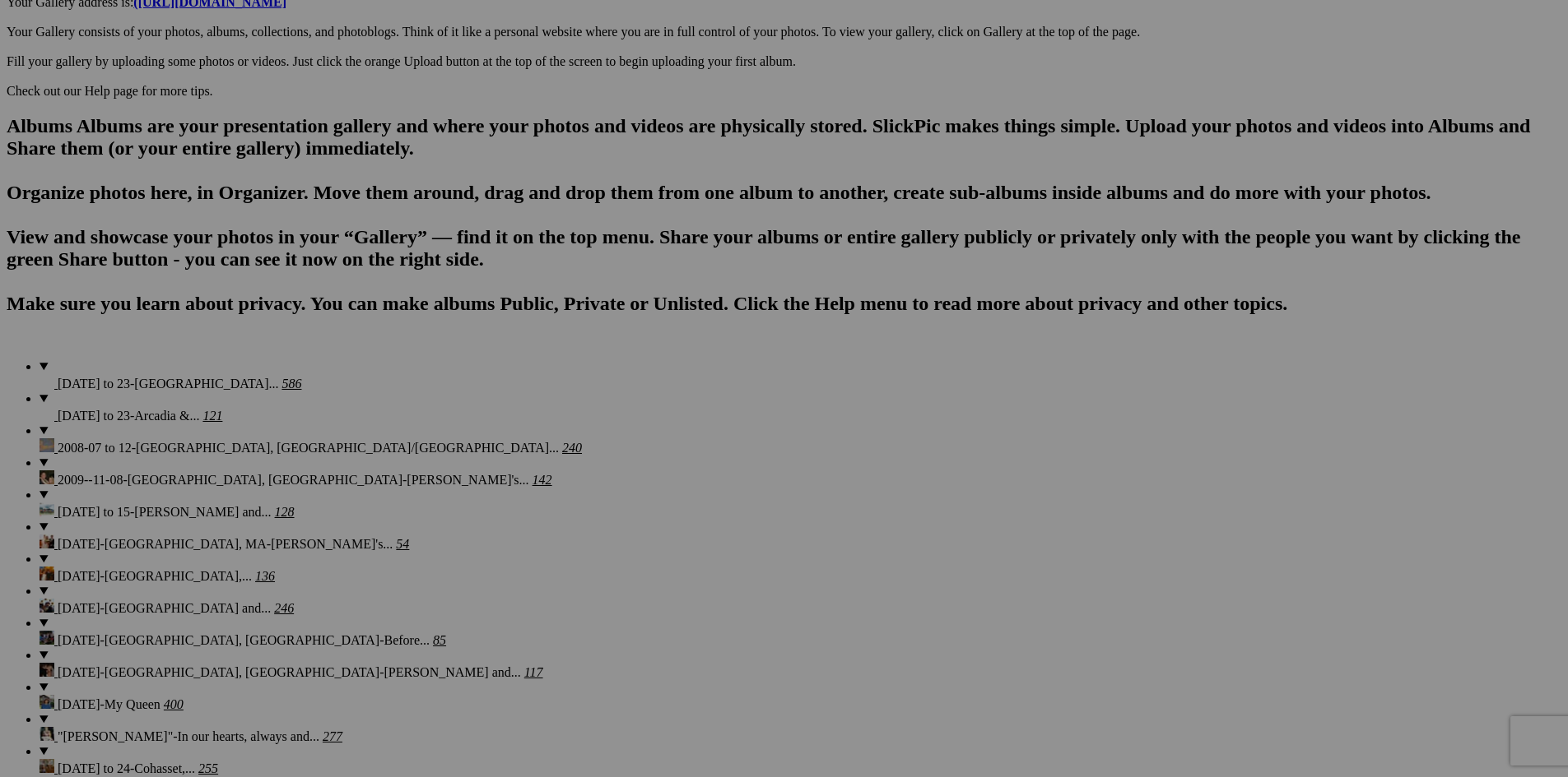
scroll to position [889, 0]
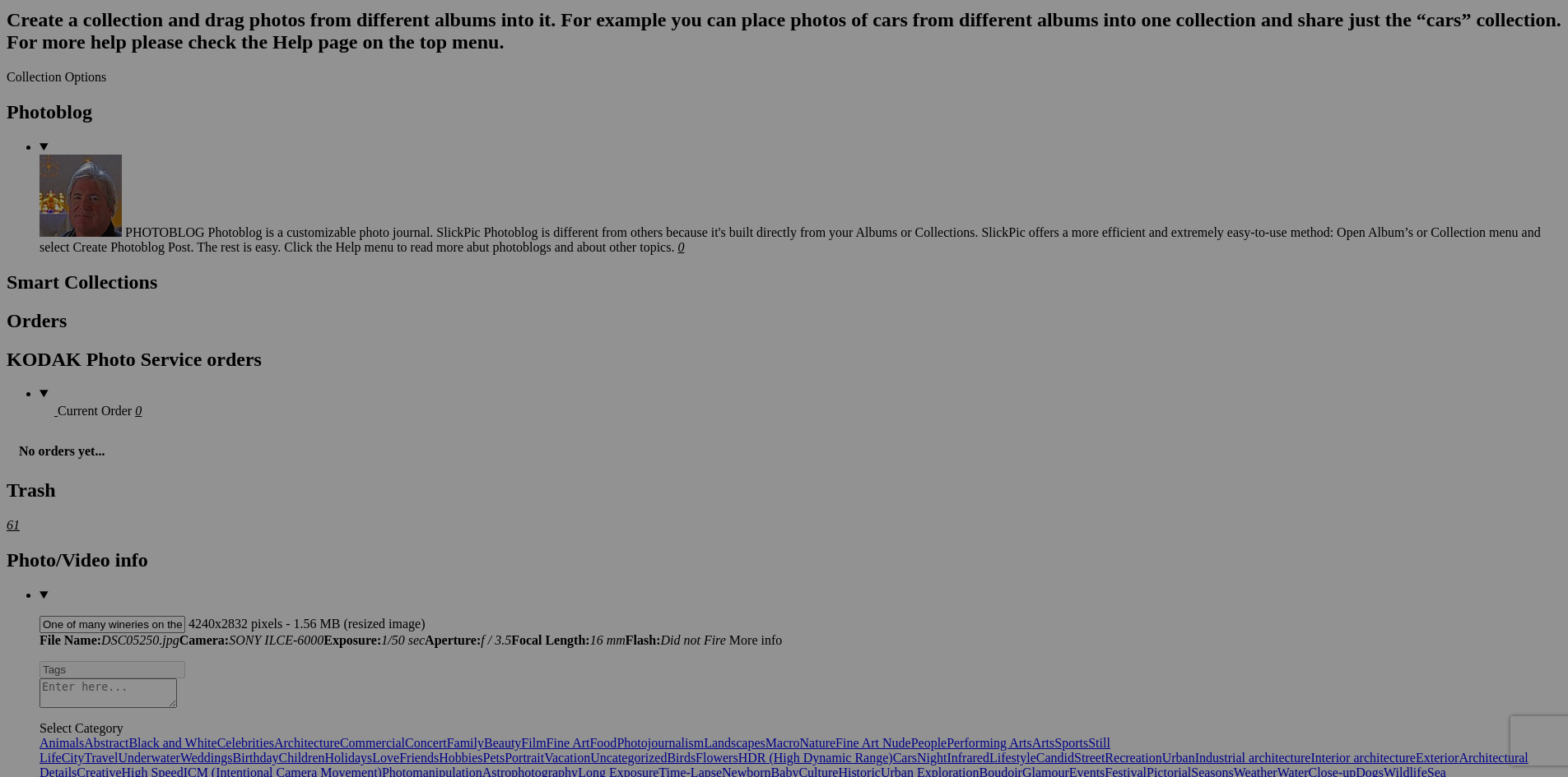
type input "DSC05250"
type textarea "Enter here..."
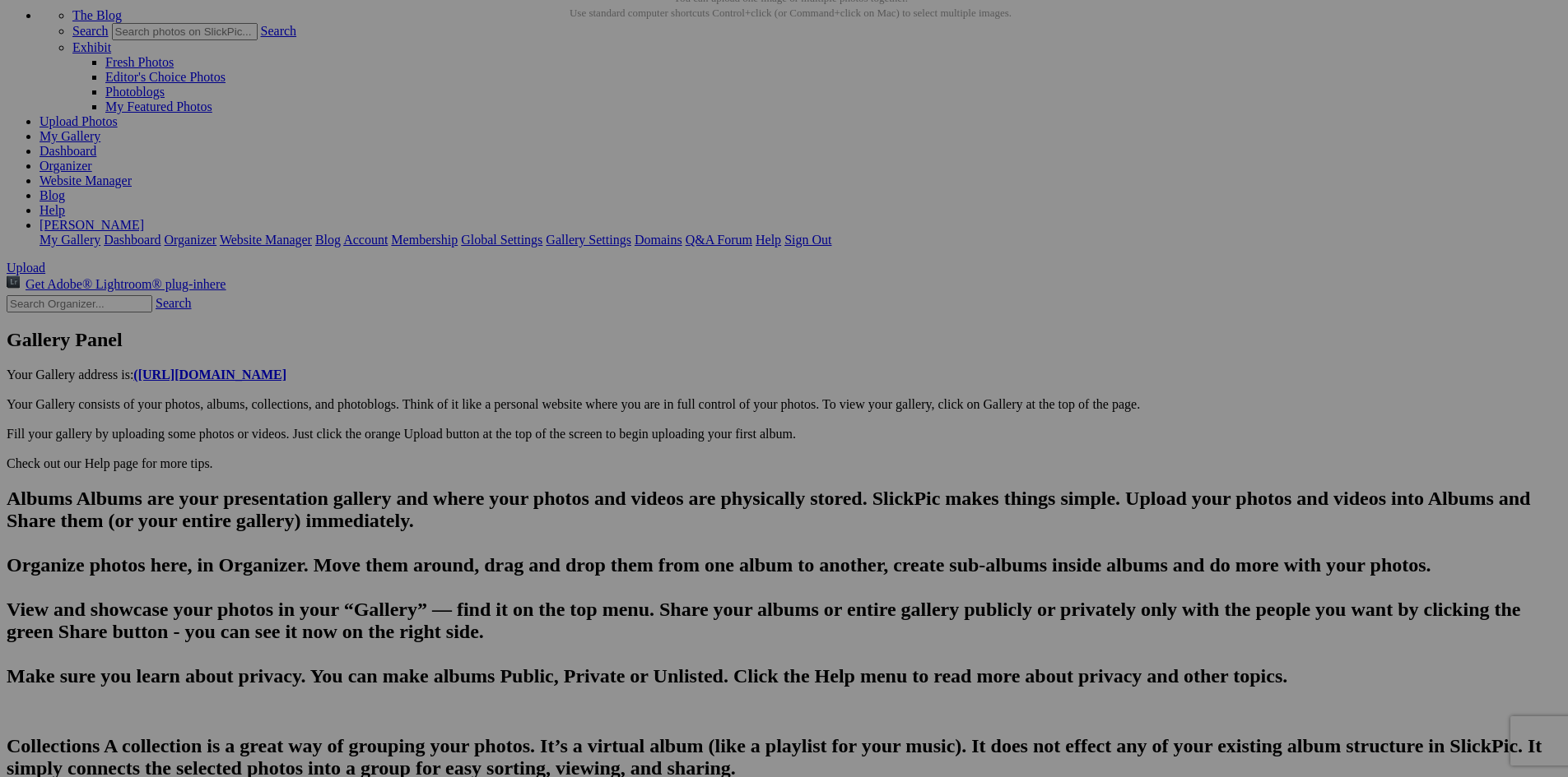
scroll to position [79, 0]
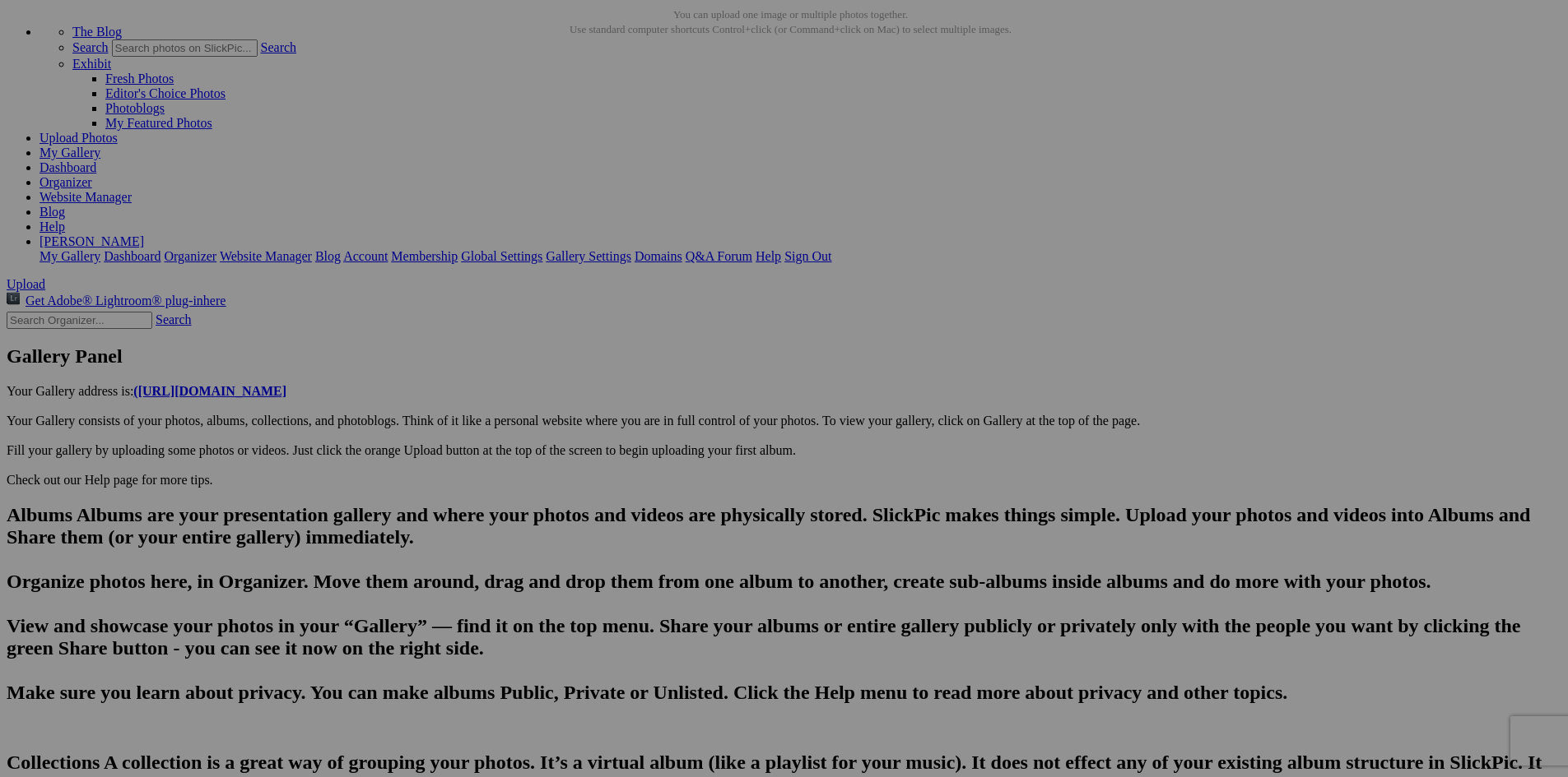
type input "One of many wineries on the [GEOGRAPHIC_DATA]"
type textarea "Just north of [GEOGRAPHIC_DATA], the [GEOGRAPHIC_DATA] is a narrow finger of la…"
